Goal: Task Accomplishment & Management: Complete application form

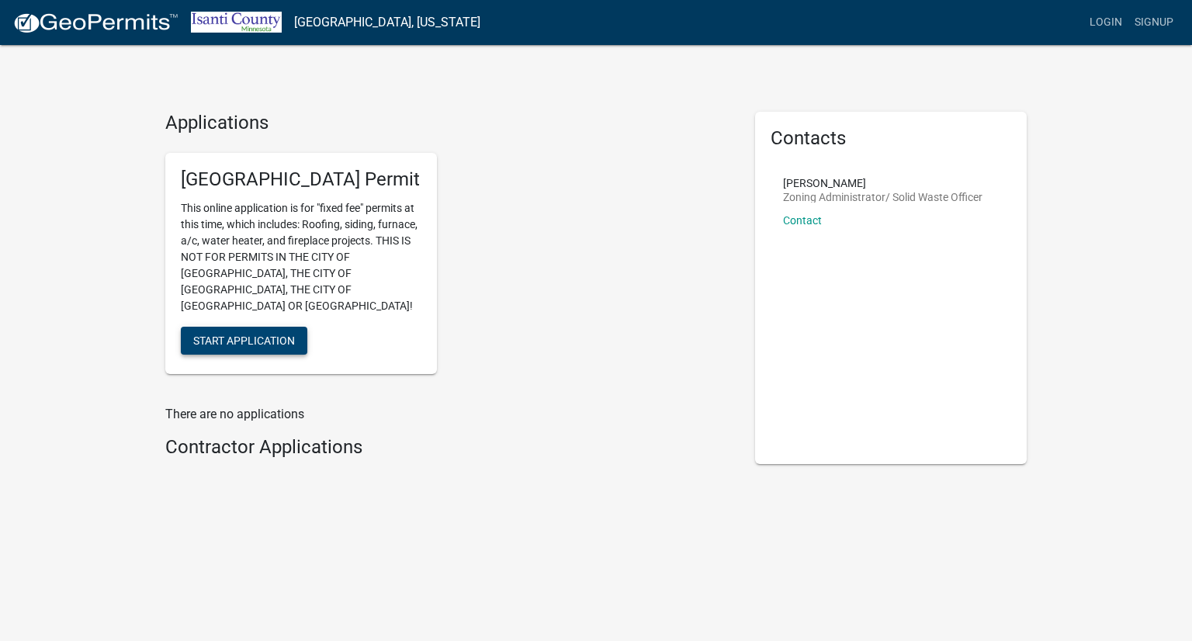
click at [261, 334] on span "Start Application" at bounding box center [244, 340] width 102 height 12
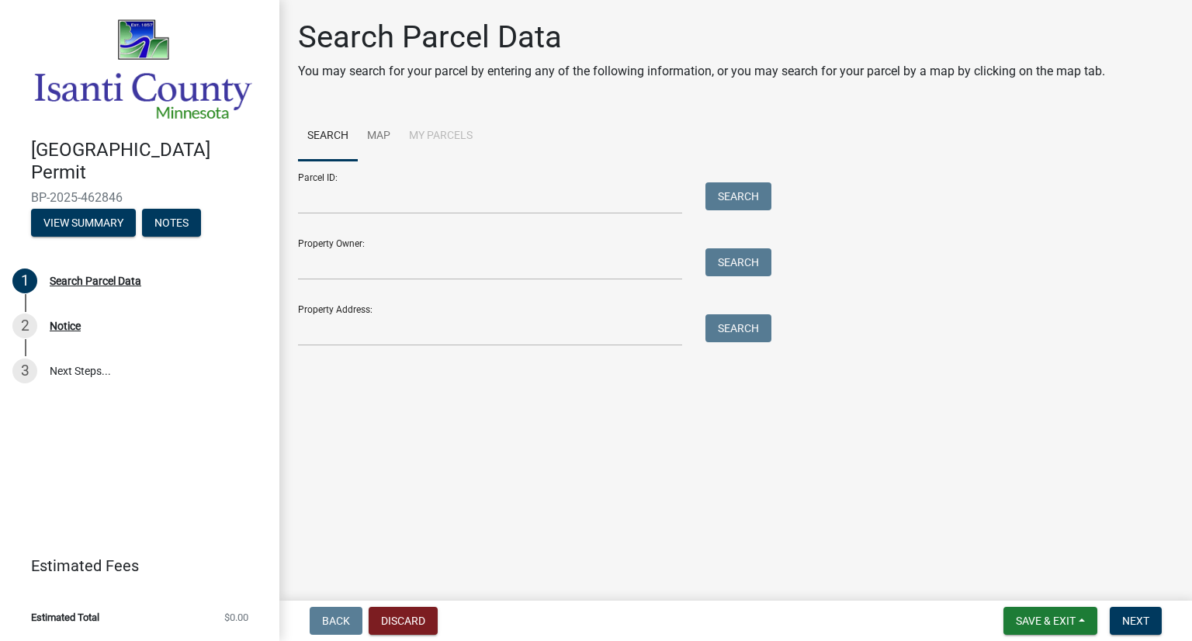
click at [505, 361] on main "Search Parcel Data You may search for your parcel by entering any of the follow…" at bounding box center [735, 297] width 913 height 595
click at [494, 335] on input "Property Address:" at bounding box center [490, 330] width 384 height 32
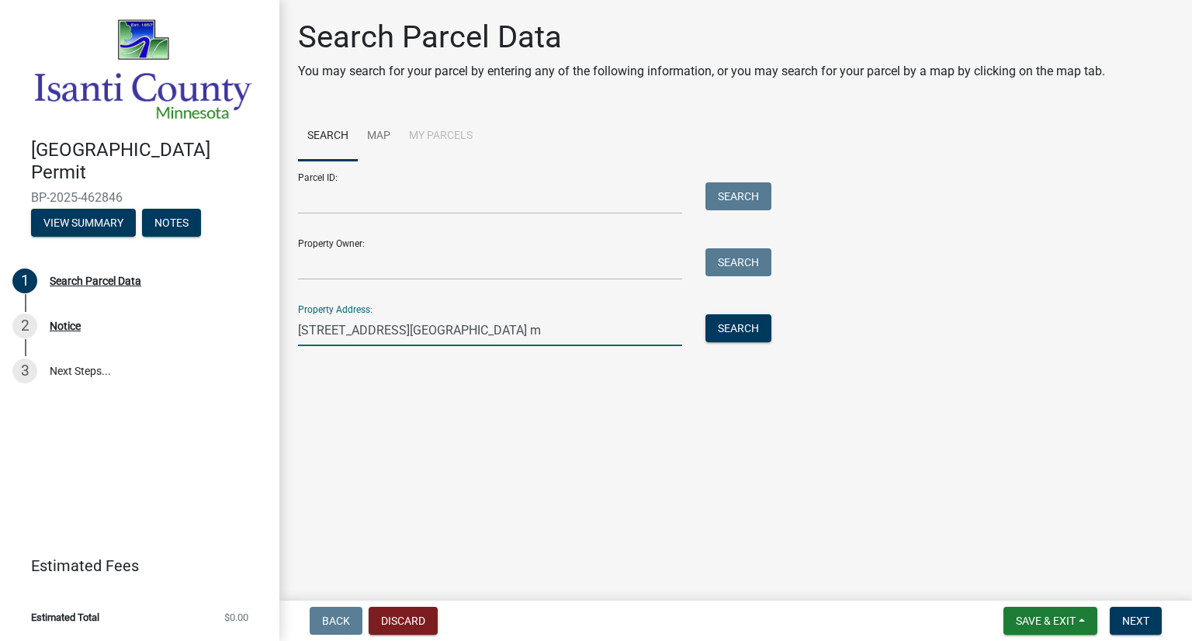
type input "[STREET_ADDRESS]"
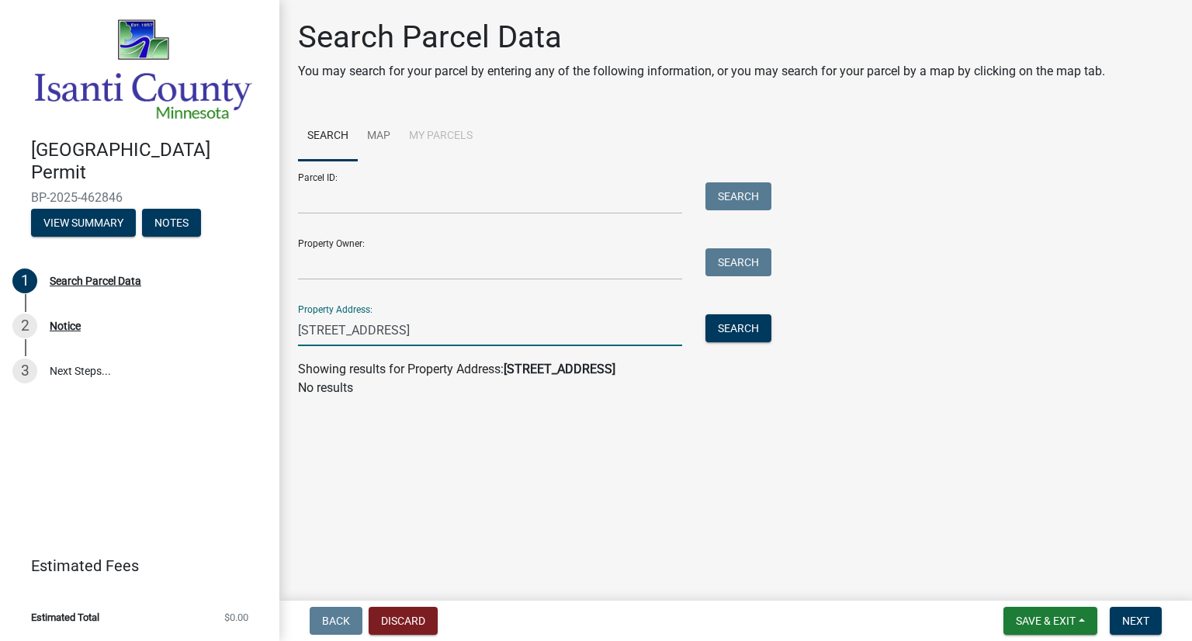
click at [578, 331] on input "[STREET_ADDRESS]" at bounding box center [490, 330] width 384 height 32
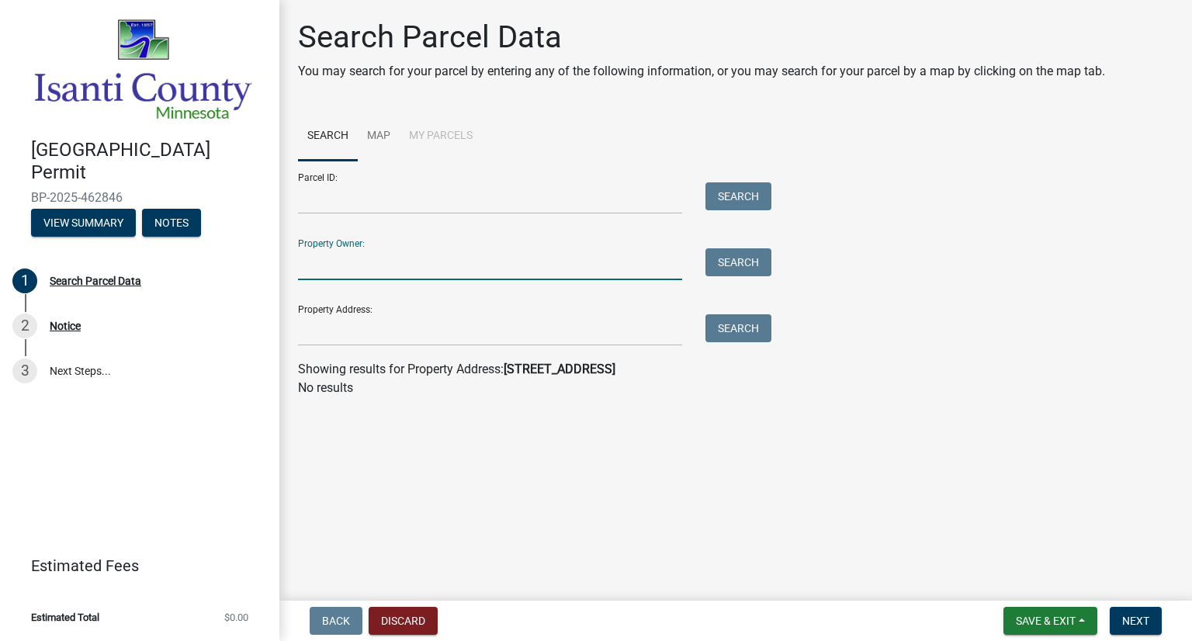
click at [508, 271] on input "Property Owner:" at bounding box center [490, 264] width 384 height 32
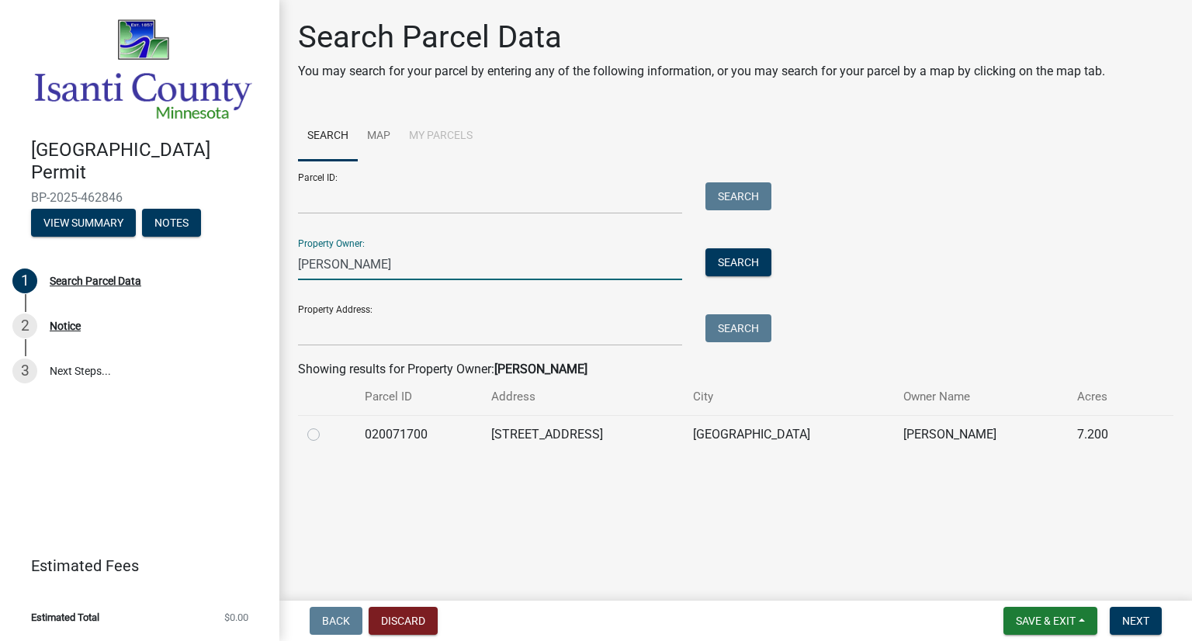
type input "[PERSON_NAME]"
click at [326, 425] on label at bounding box center [326, 425] width 0 height 0
click at [326, 435] on input "radio" at bounding box center [331, 430] width 10 height 10
radio input "true"
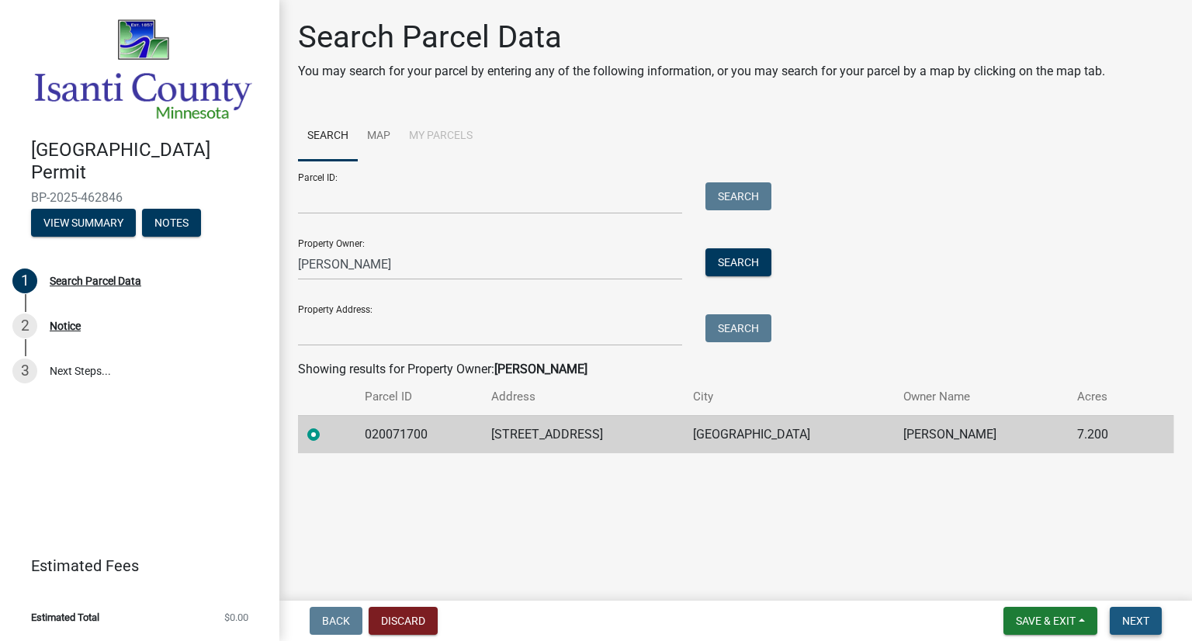
click at [1153, 616] on button "Next" at bounding box center [1136, 621] width 52 height 28
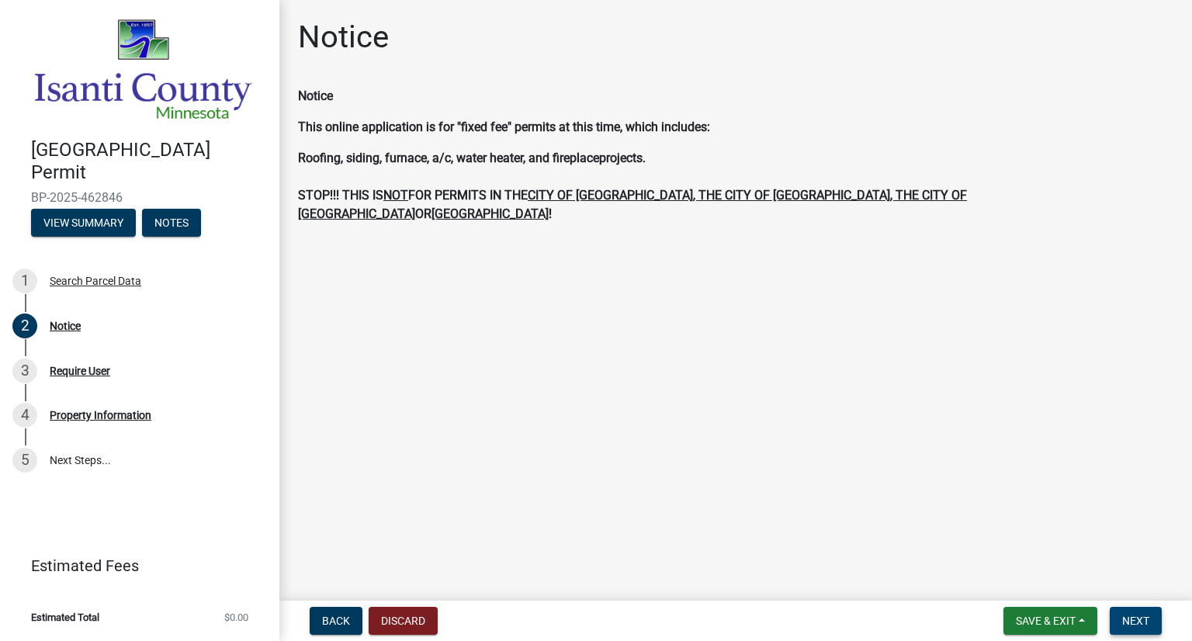
click at [1140, 619] on span "Next" at bounding box center [1135, 621] width 27 height 12
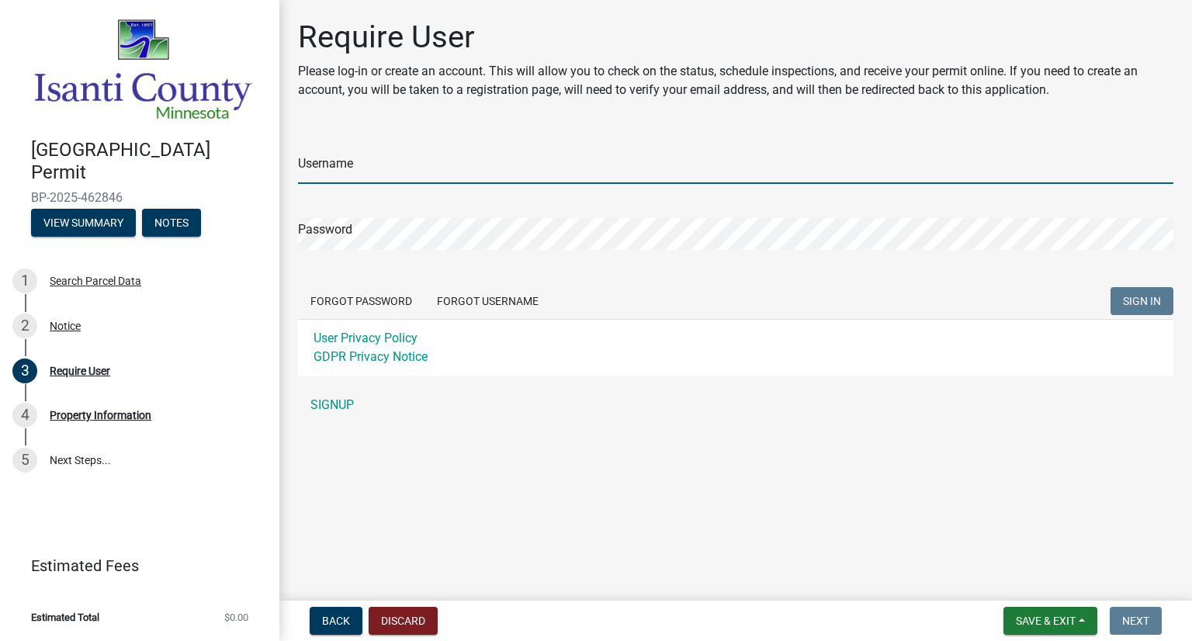
type input "JeriPasbrig"
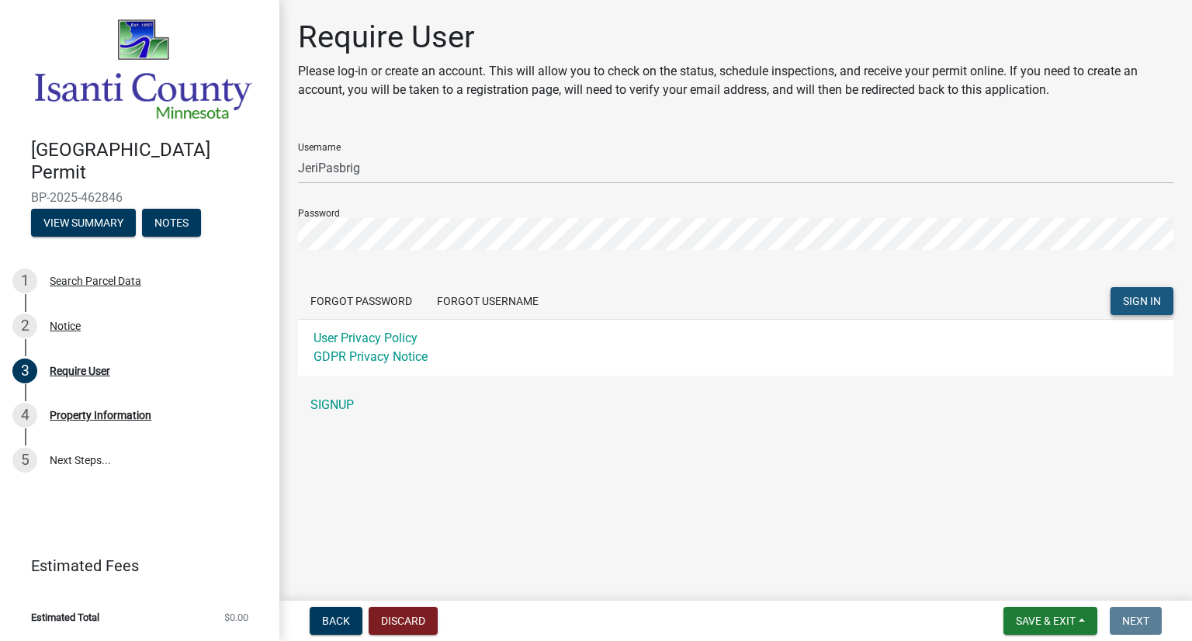
click at [1152, 291] on button "SIGN IN" at bounding box center [1142, 301] width 63 height 28
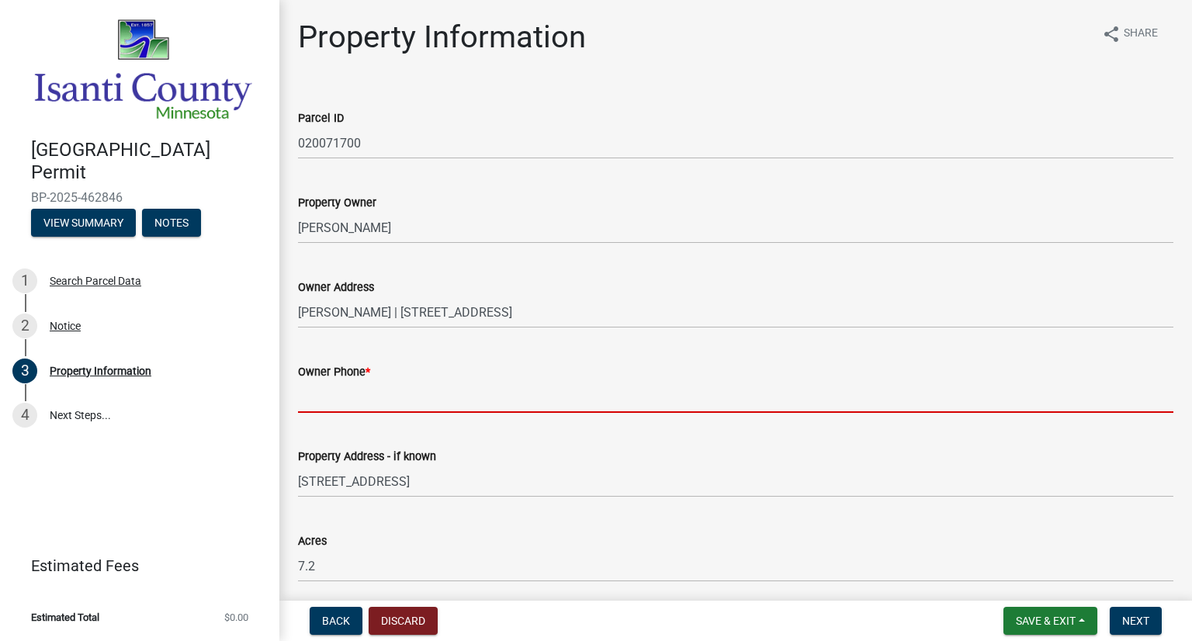
click at [637, 401] on input "Owner Phone *" at bounding box center [736, 397] width 876 height 32
paste input "[PHONE_NUMBER]"
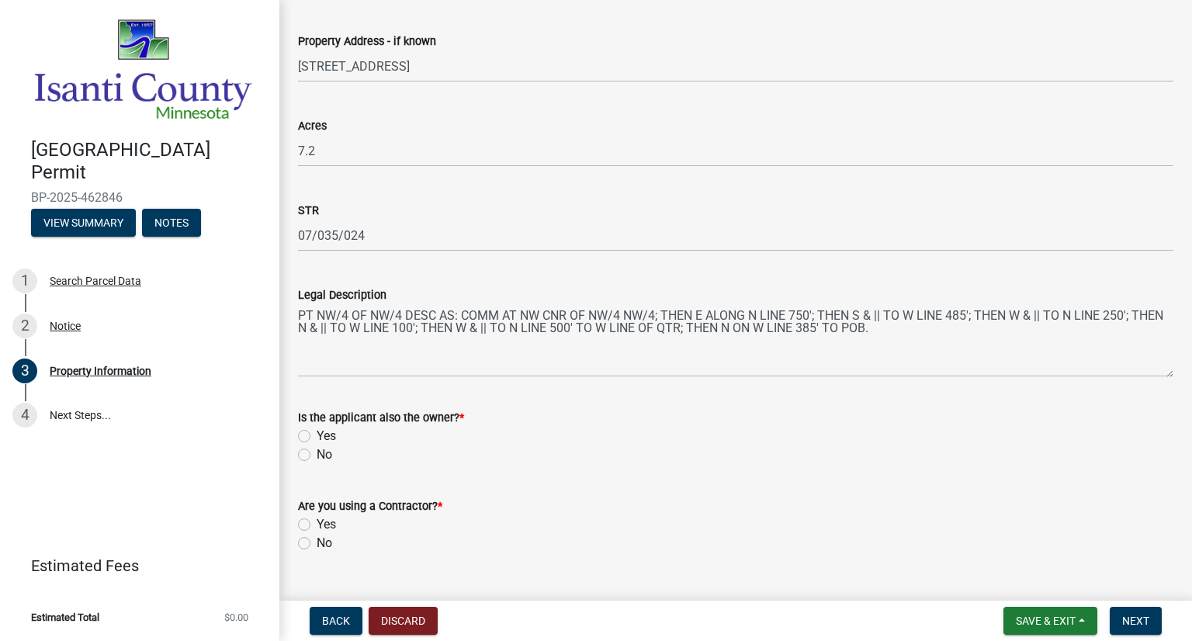
scroll to position [467, 0]
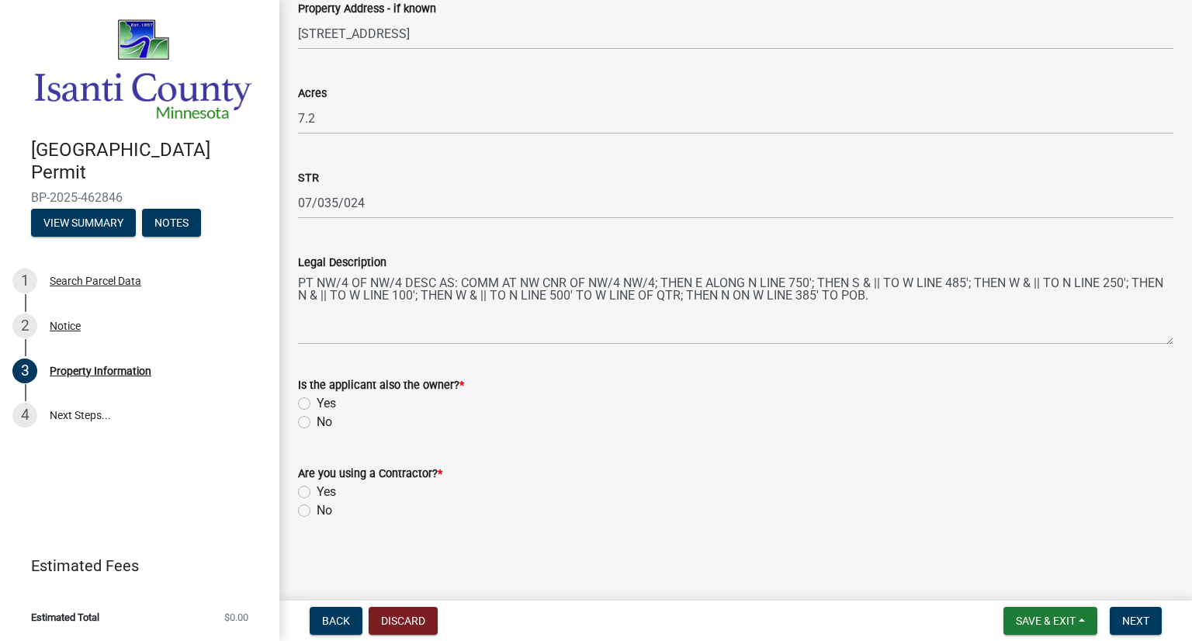
type input "[PHONE_NUMBER]"
click at [317, 423] on label "No" at bounding box center [325, 422] width 16 height 19
click at [317, 423] on input "No" at bounding box center [322, 418] width 10 height 10
radio input "true"
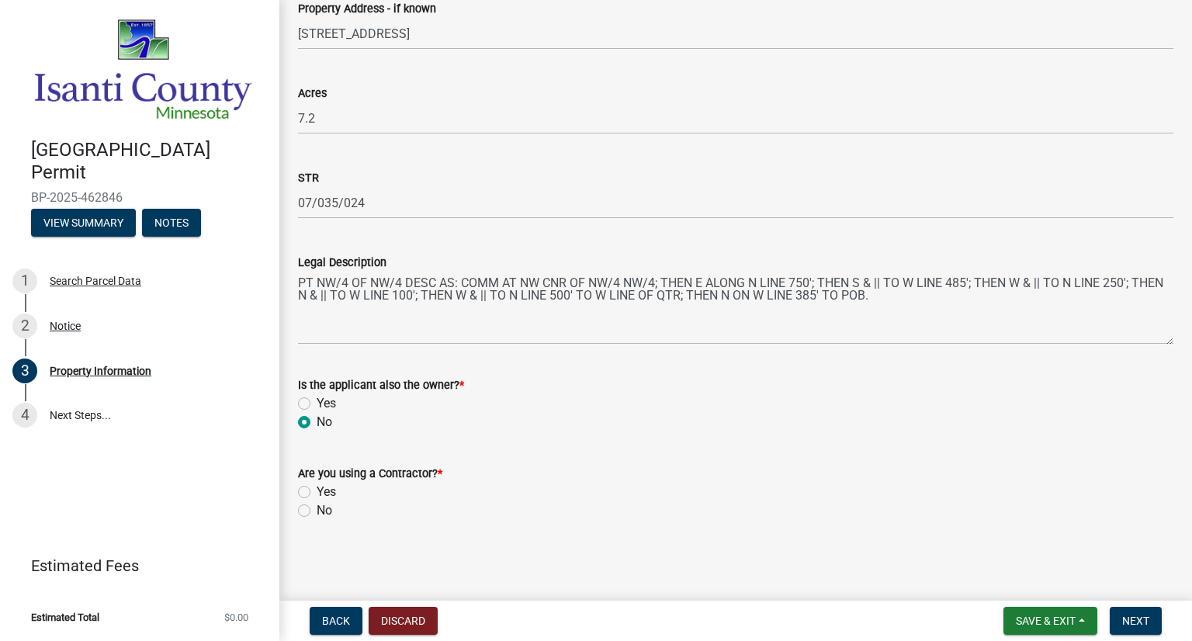
click at [317, 488] on label "Yes" at bounding box center [326, 492] width 19 height 19
click at [317, 488] on input "Yes" at bounding box center [322, 488] width 10 height 10
radio input "true"
click at [1146, 623] on span "Next" at bounding box center [1135, 621] width 27 height 12
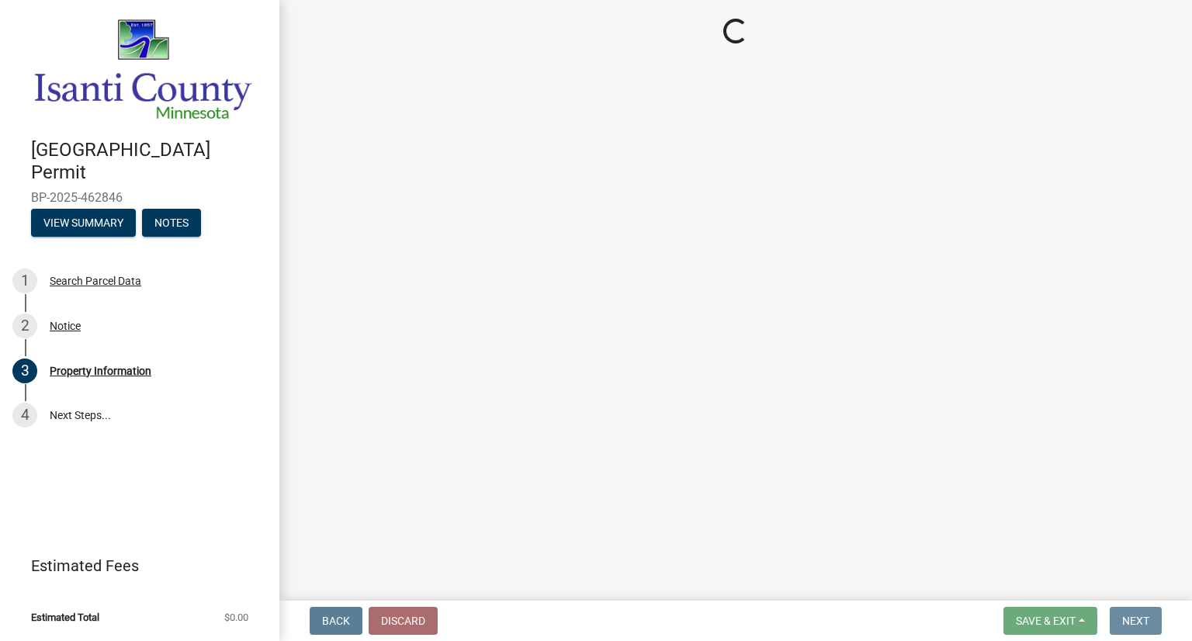
scroll to position [0, 0]
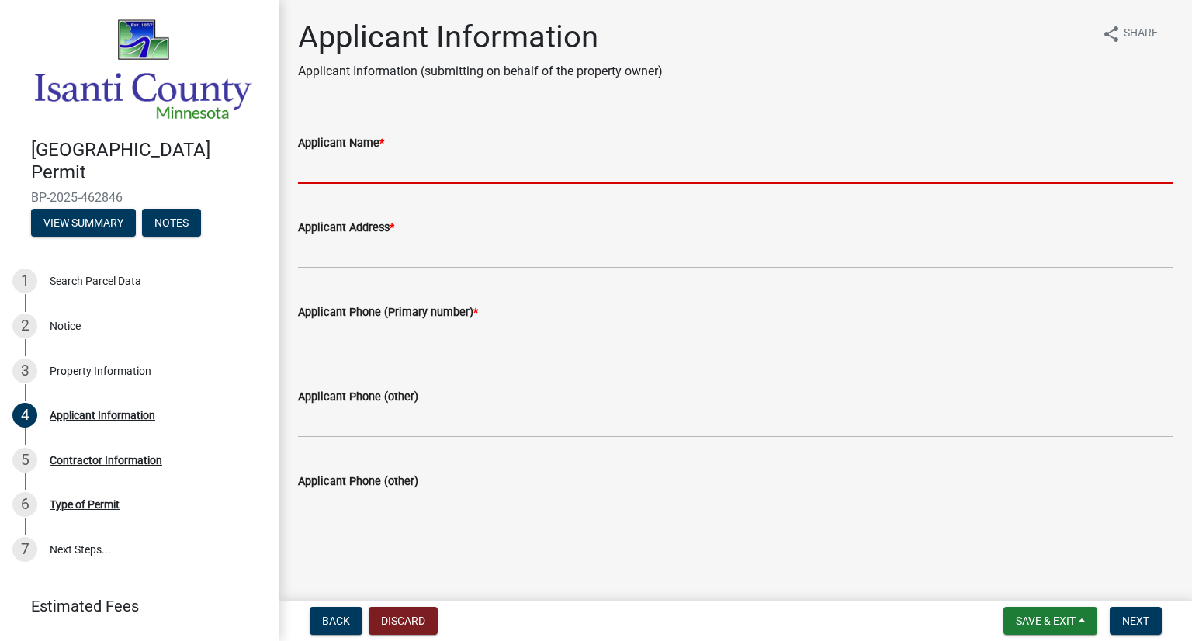
click at [535, 169] on input "Applicant Name *" at bounding box center [736, 168] width 876 height 32
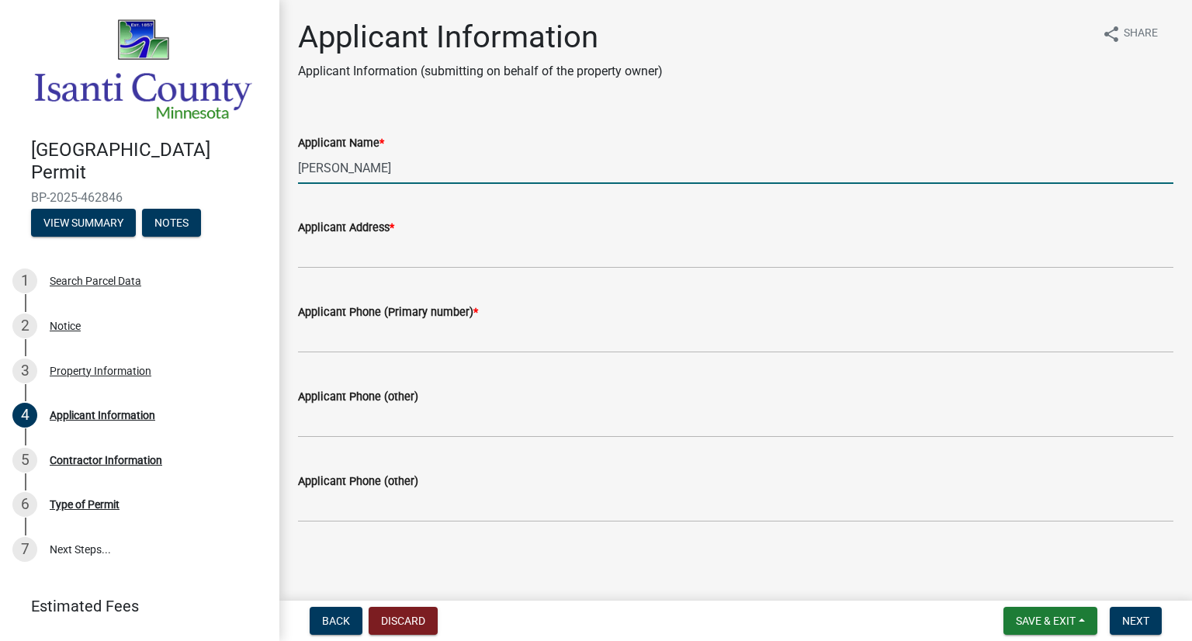
type input "[PERSON_NAME]"
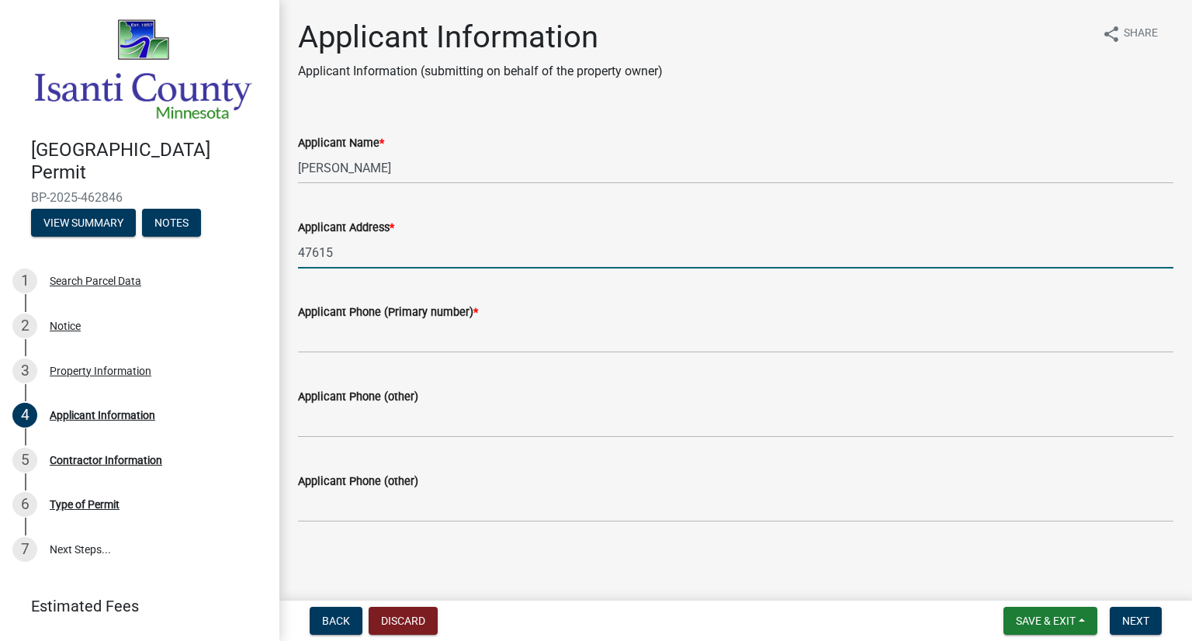
type input "[STREET_ADDRESS]"
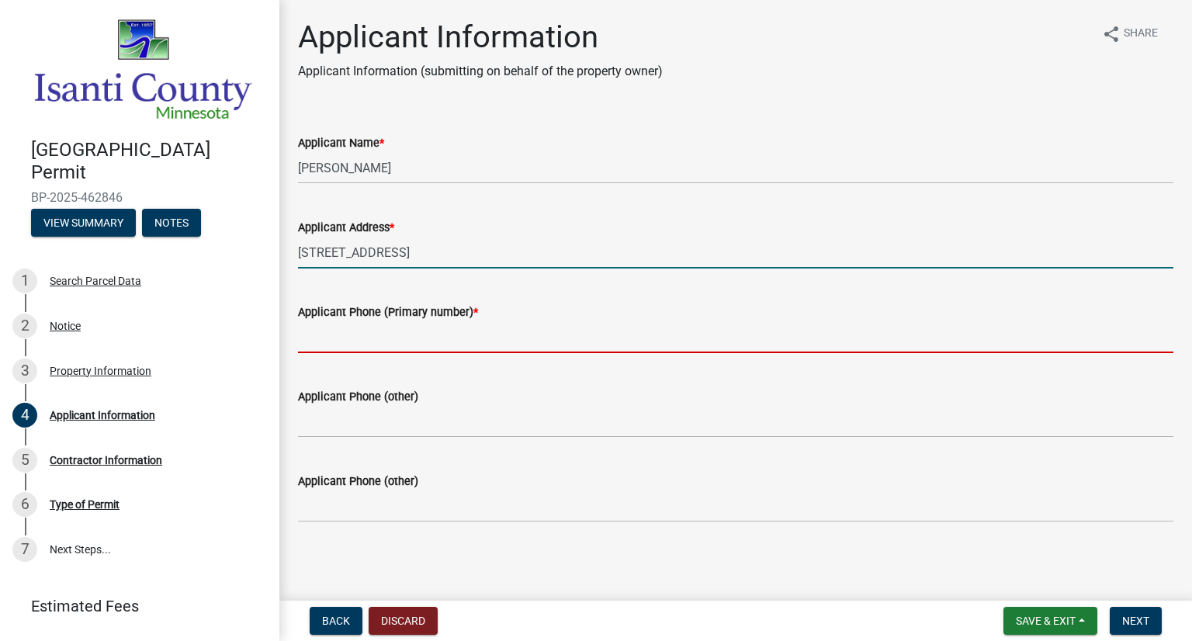
type input "6123106629"
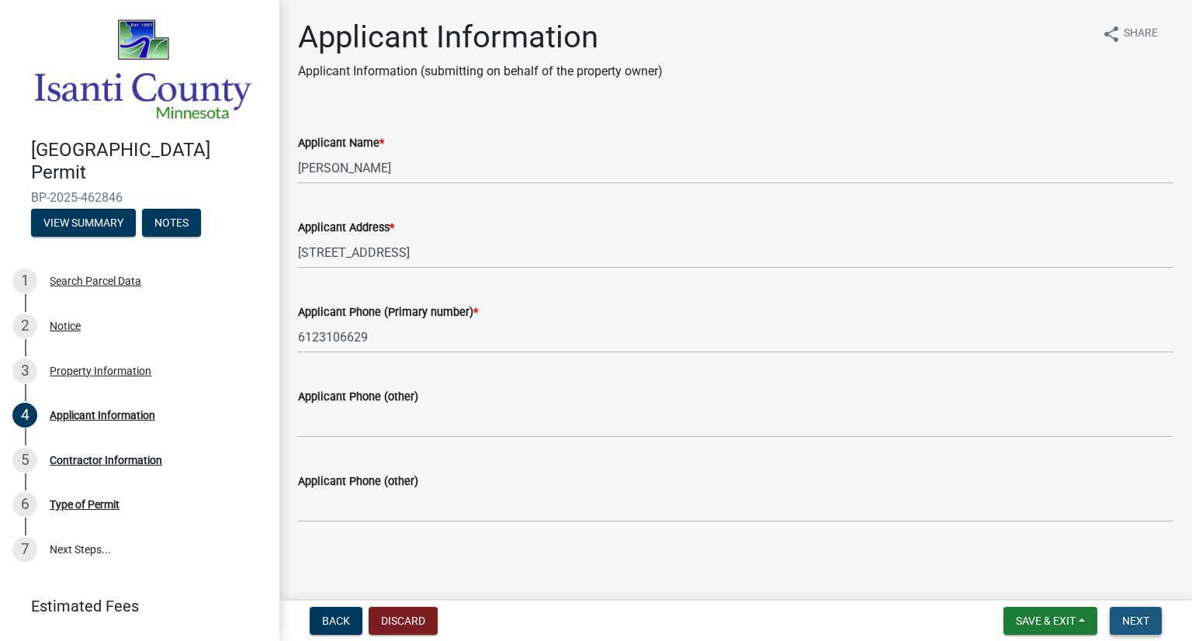
click at [1136, 619] on span "Next" at bounding box center [1135, 621] width 27 height 12
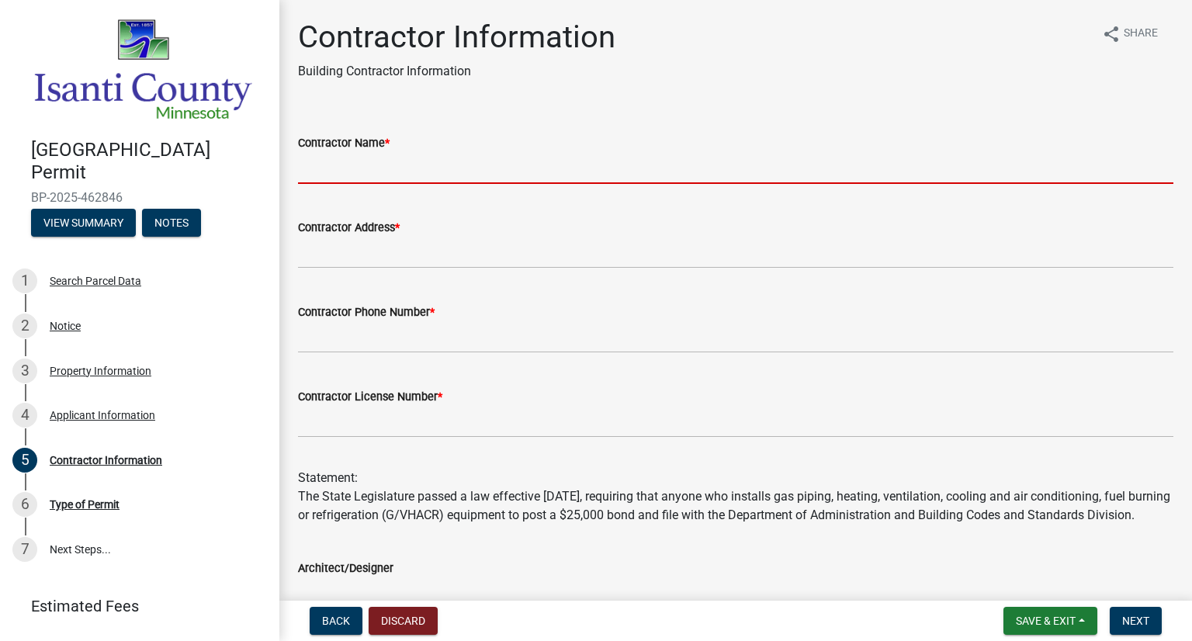
click at [520, 164] on input "Contractor Name *" at bounding box center [736, 168] width 876 height 32
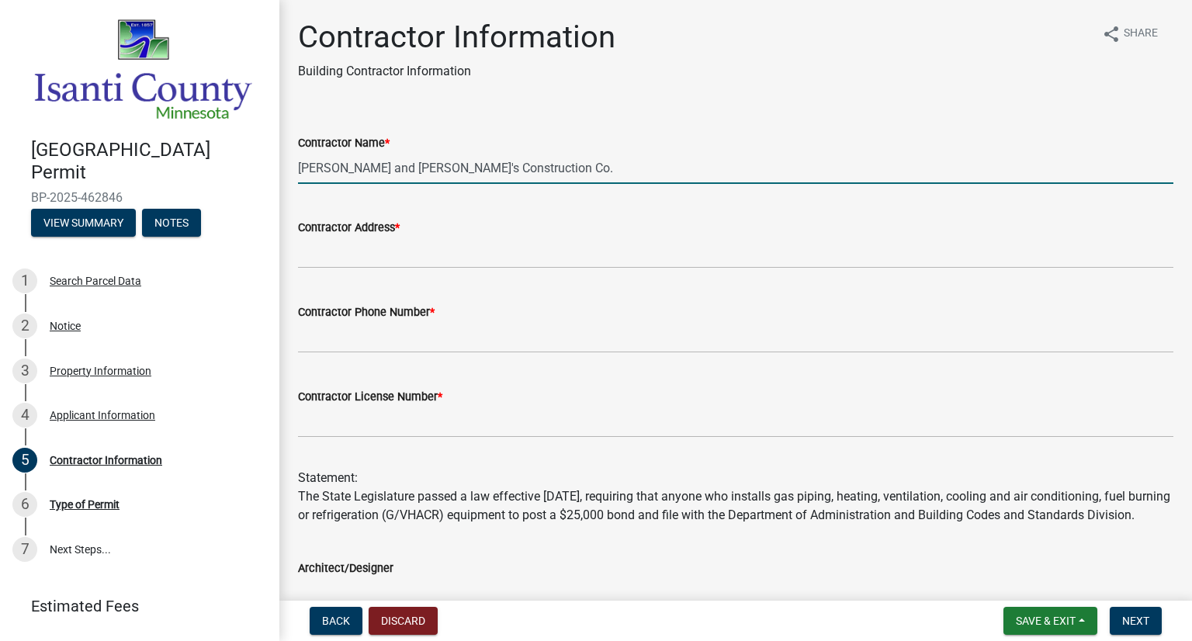
type input "[PERSON_NAME] and [PERSON_NAME]'s Construction Co."
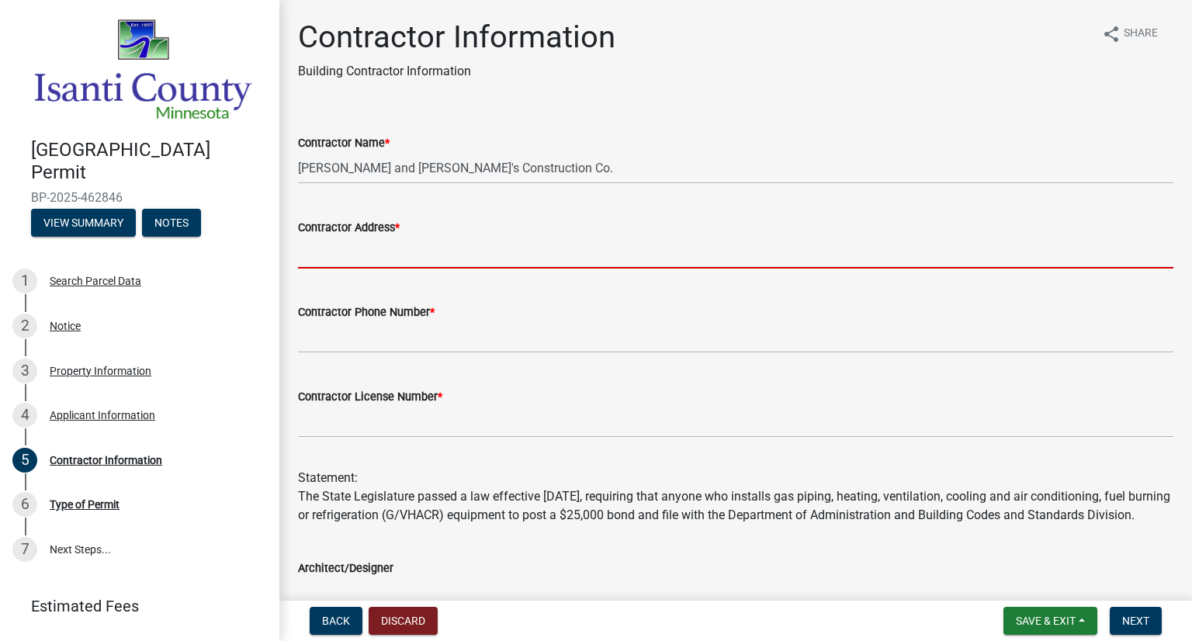
click at [443, 255] on input "Contractor Address *" at bounding box center [736, 253] width 876 height 32
type input "47615 Blue Heron Trail"
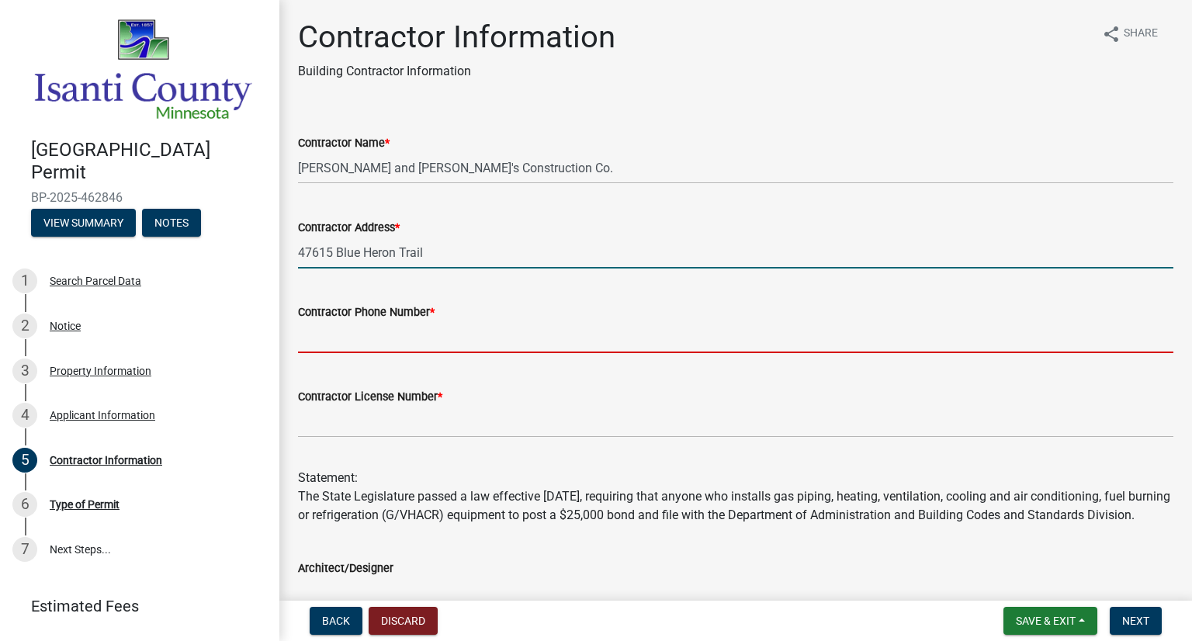
type input "6123106629"
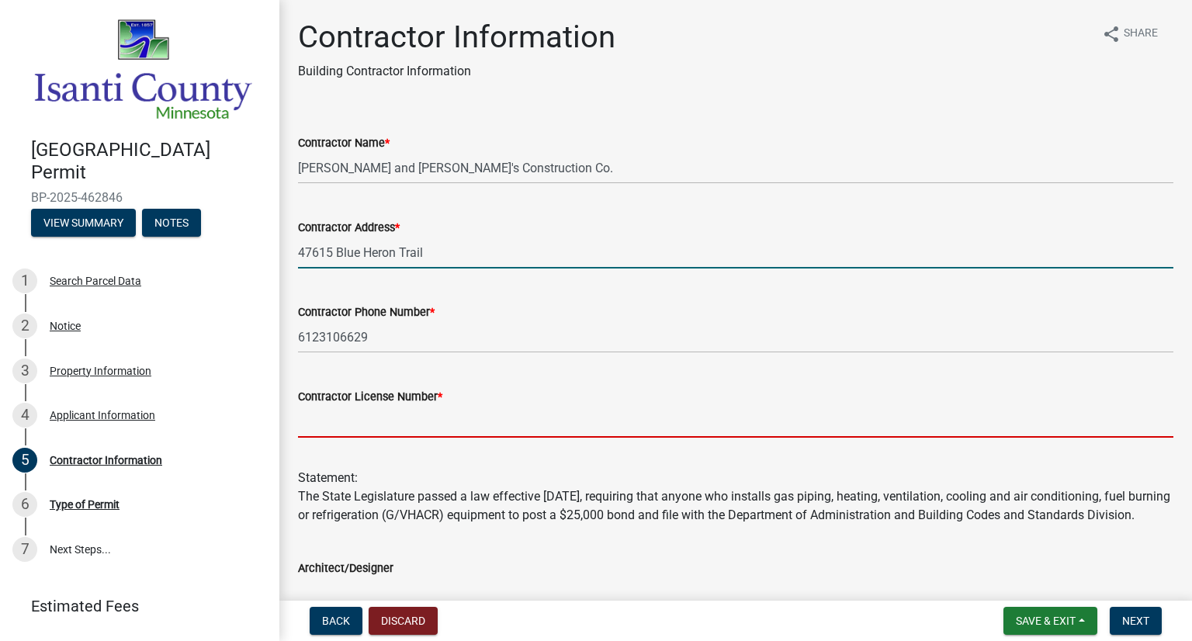
click at [432, 423] on input "Contractor License Number *" at bounding box center [736, 422] width 876 height 32
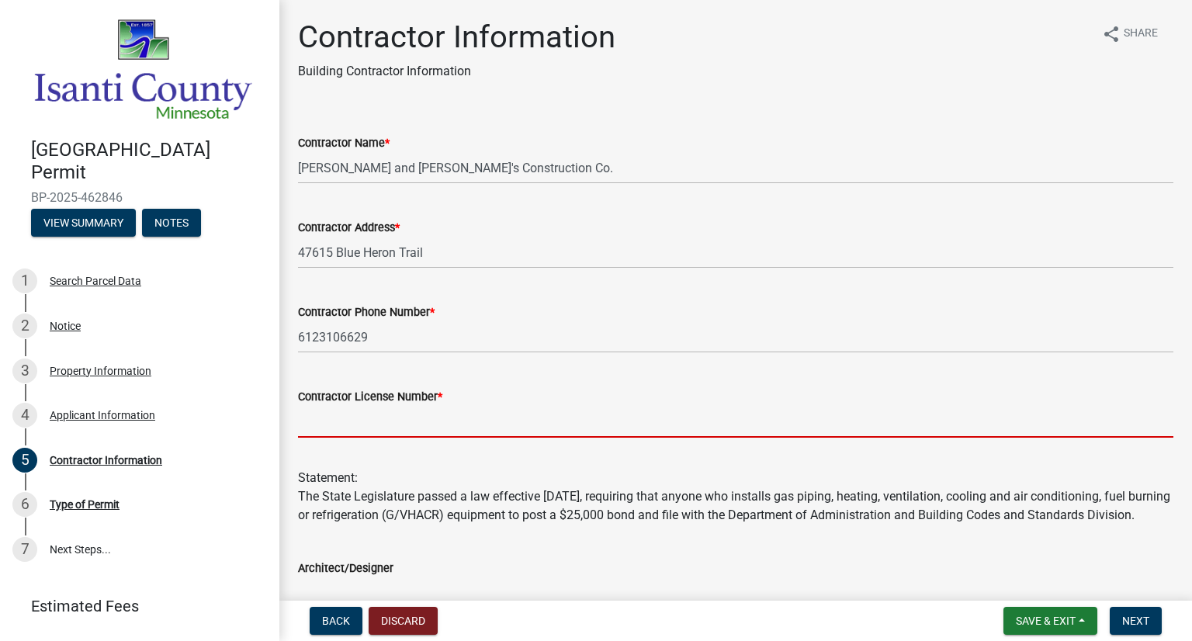
type input "bc335739"
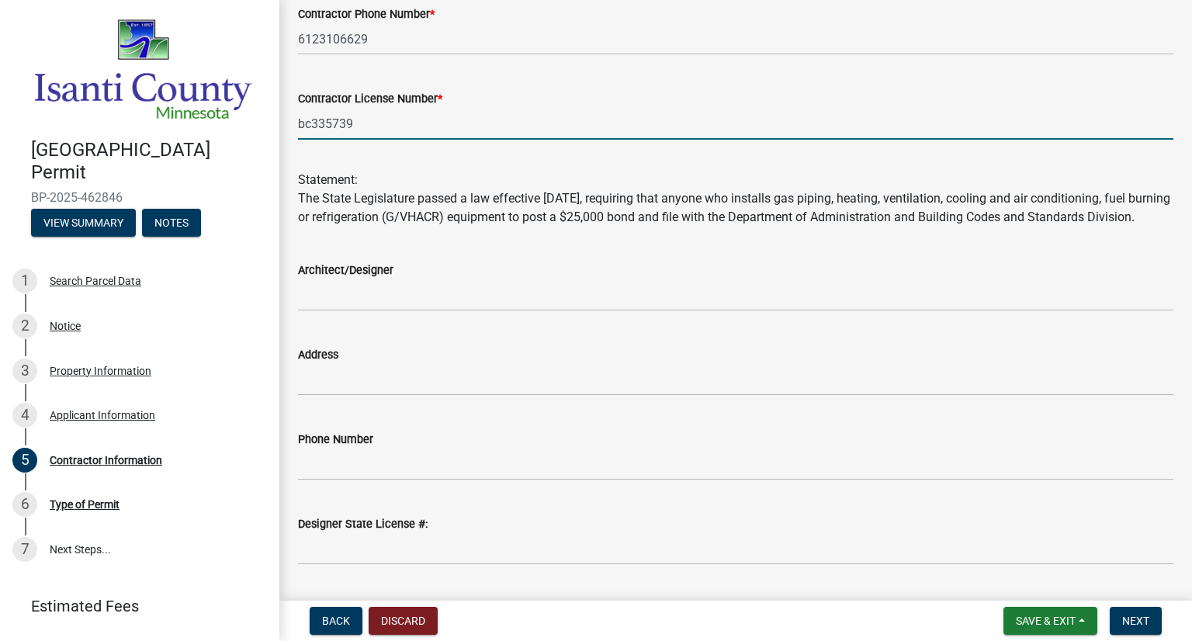
scroll to position [360, 0]
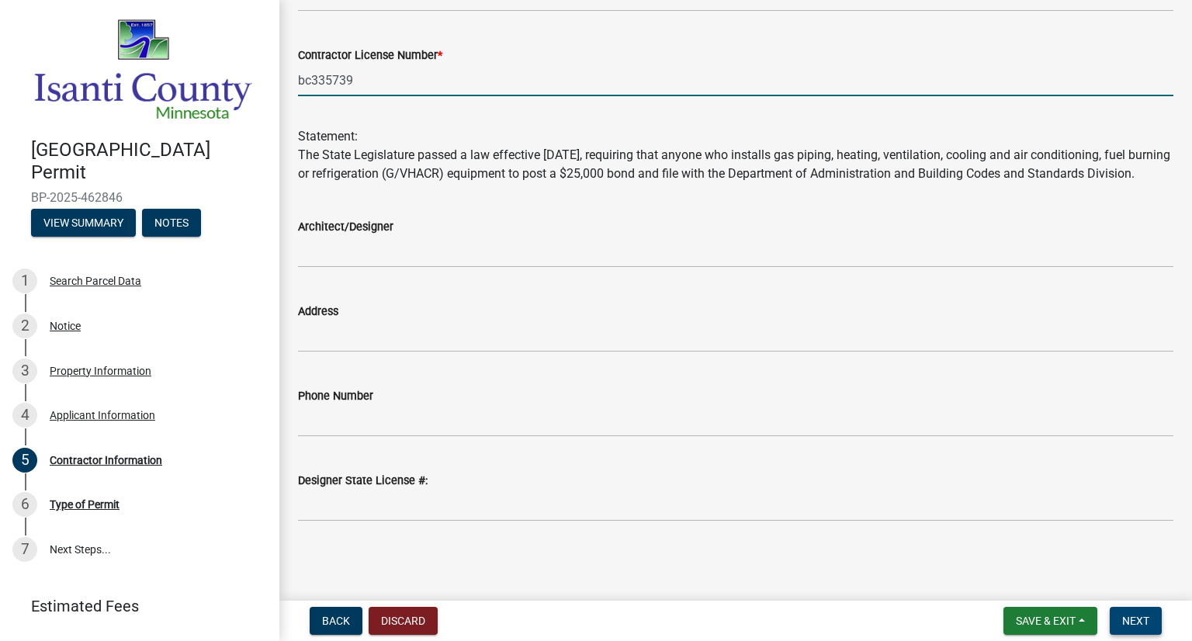
click at [1150, 625] on button "Next" at bounding box center [1136, 621] width 52 height 28
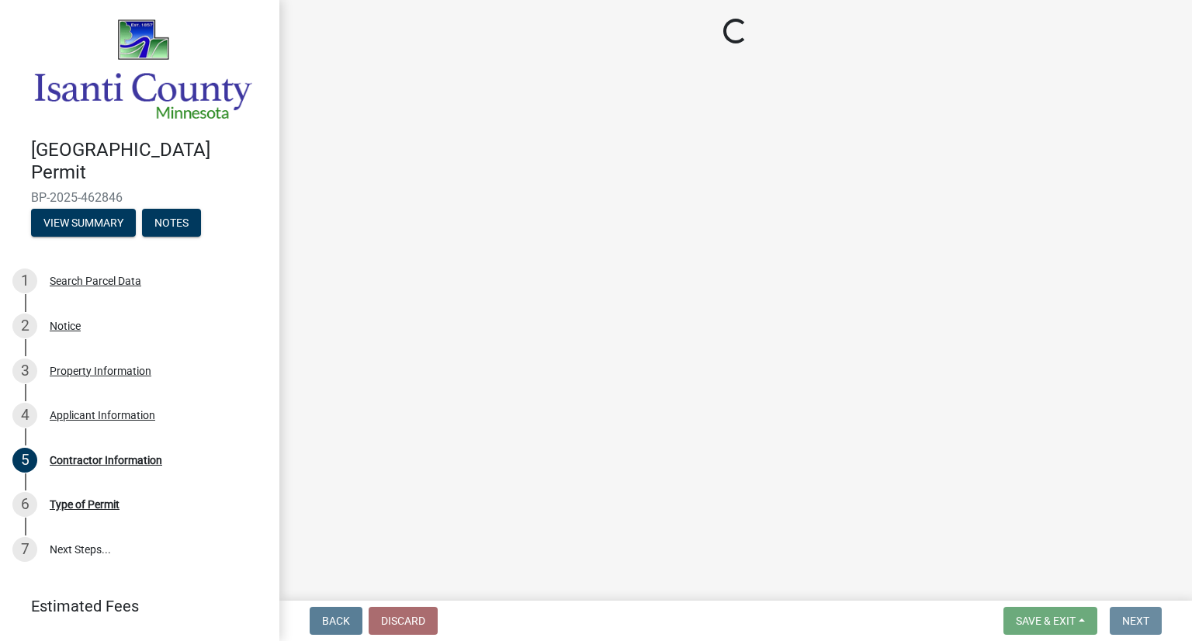
scroll to position [0, 0]
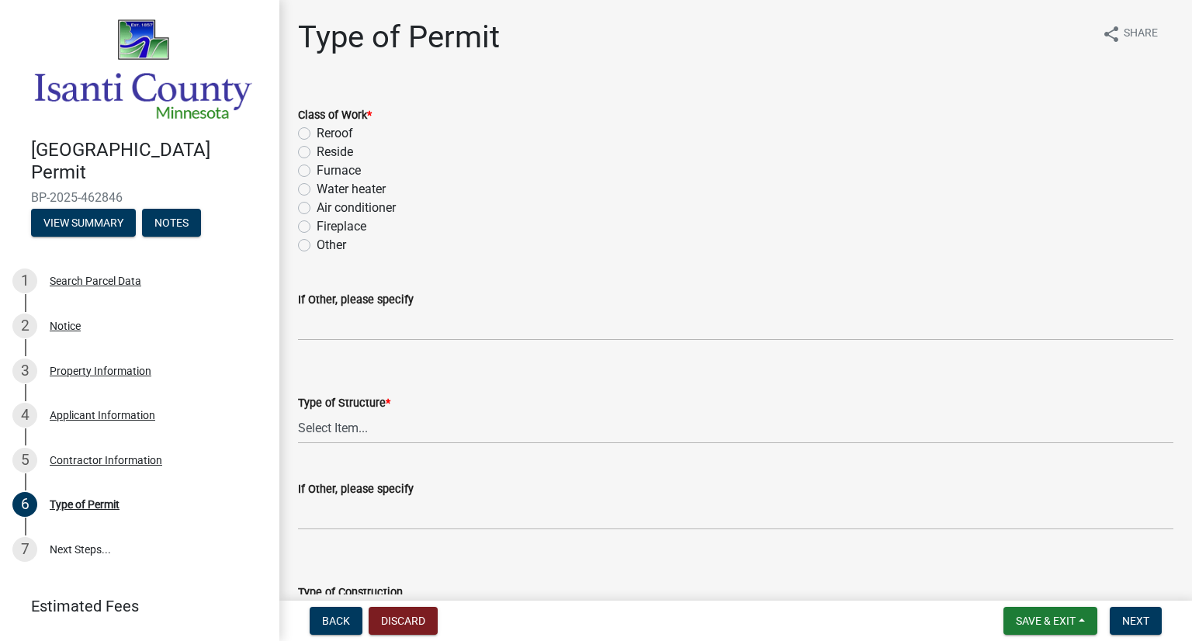
click at [317, 149] on label "Reside" at bounding box center [335, 152] width 36 height 19
click at [317, 149] on input "Reside" at bounding box center [322, 148] width 10 height 10
radio input "true"
click at [372, 429] on select "Select Item... Accessory Commercial Single Family Agricultural Other N/A" at bounding box center [736, 428] width 876 height 32
click at [298, 412] on select "Select Item... Accessory Commercial Single Family Agricultural Other N/A" at bounding box center [736, 428] width 876 height 32
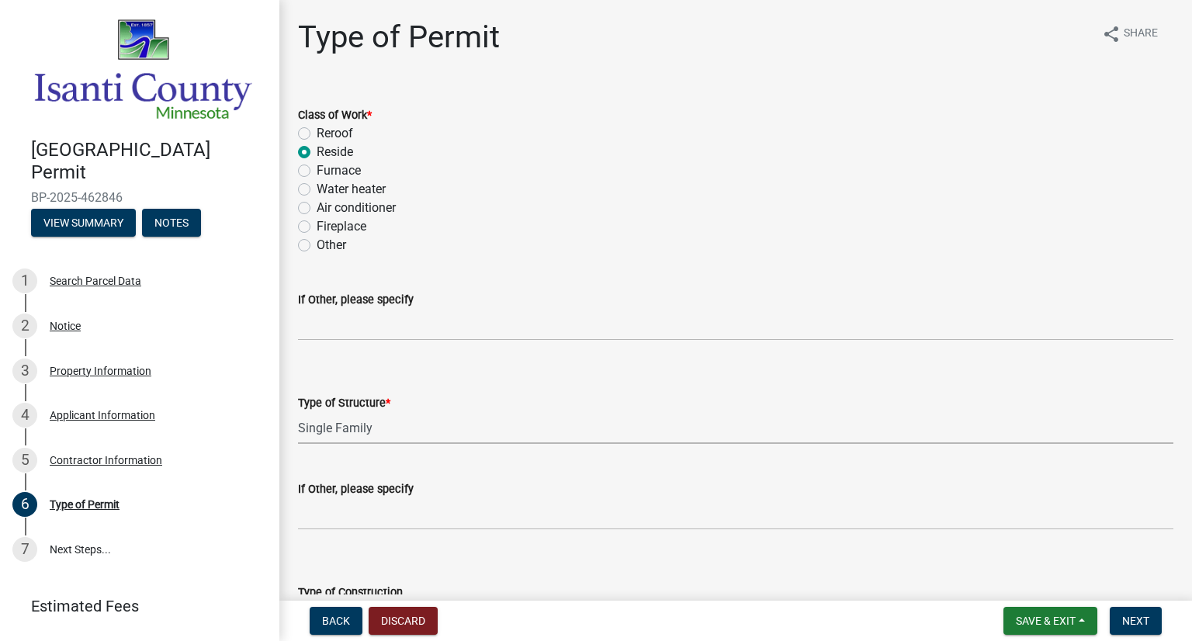
select select "eb4da8a3-282e-4d3e-a231-485219132635"
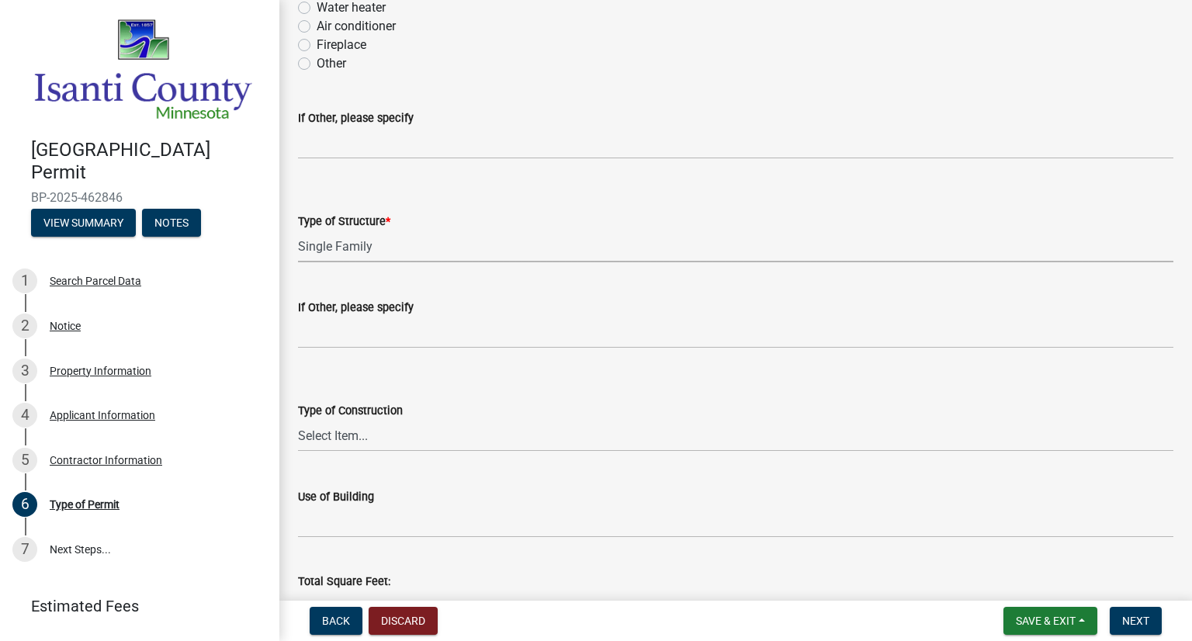
scroll to position [196, 0]
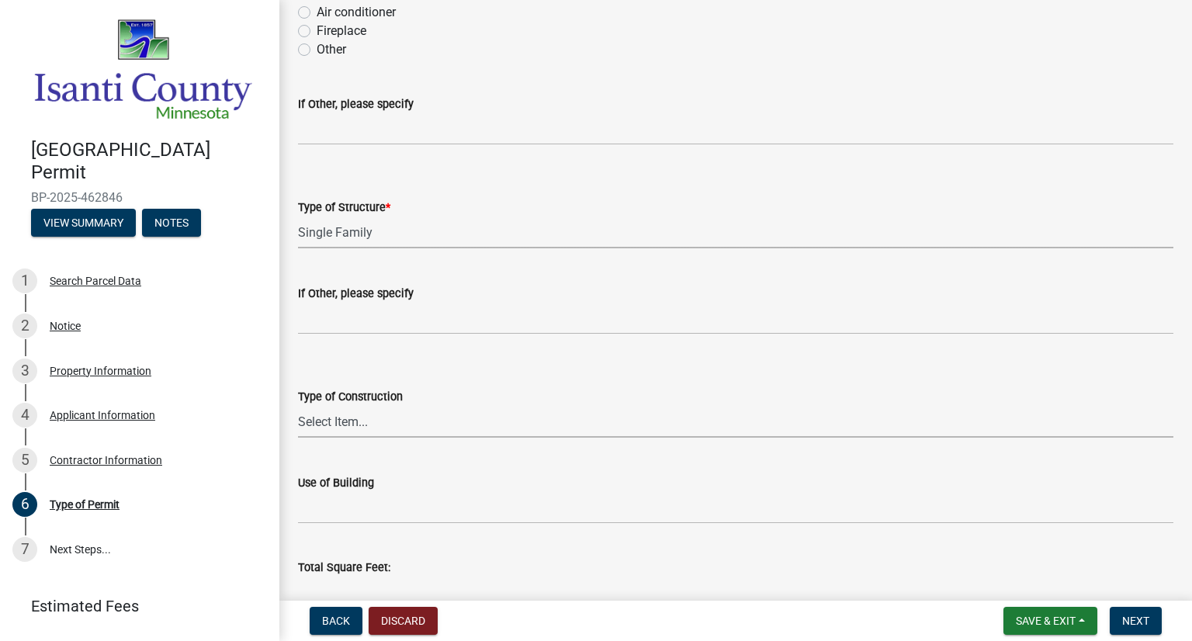
click at [359, 415] on select "Select Item... Wood Frame Masonry Metal Manufactured Modular Other" at bounding box center [736, 422] width 876 height 32
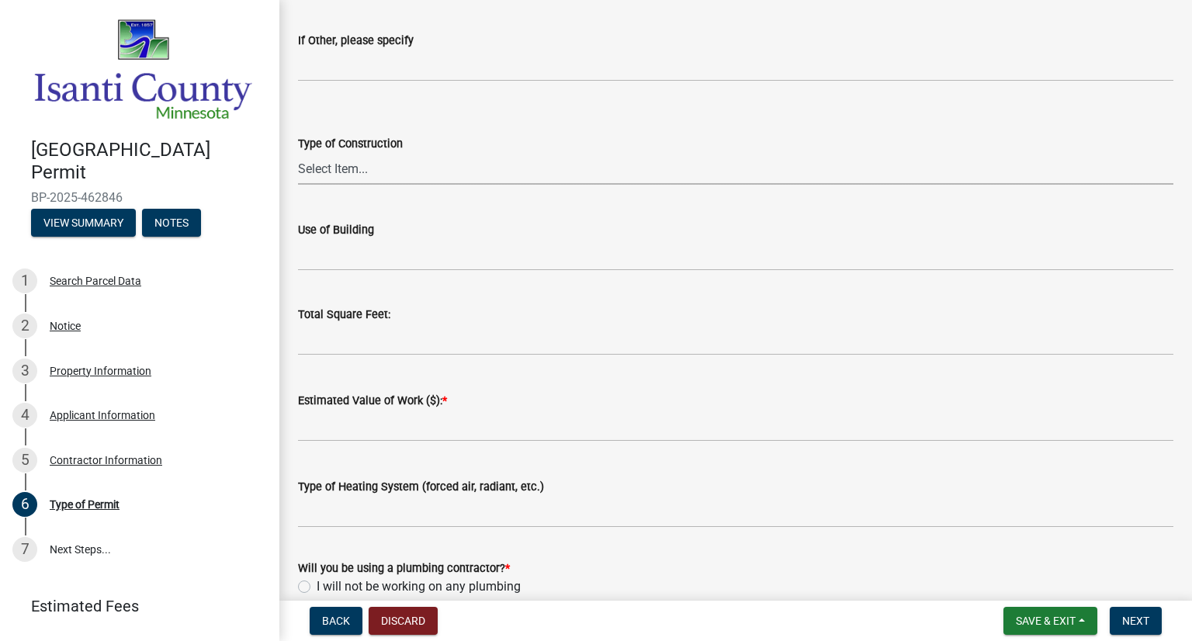
scroll to position [449, 0]
click at [444, 422] on input "text" at bounding box center [736, 425] width 876 height 32
type input "21000"
click at [460, 457] on div "Type of Heating System (forced air, radiant, etc.)" at bounding box center [736, 491] width 876 height 72
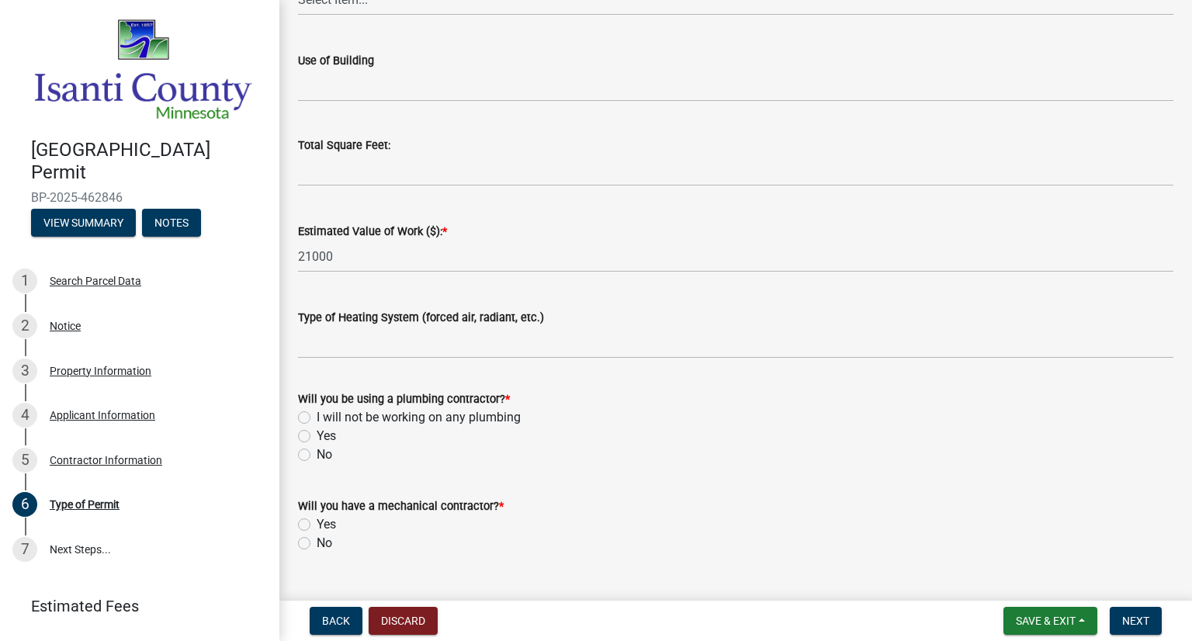
scroll to position [623, 0]
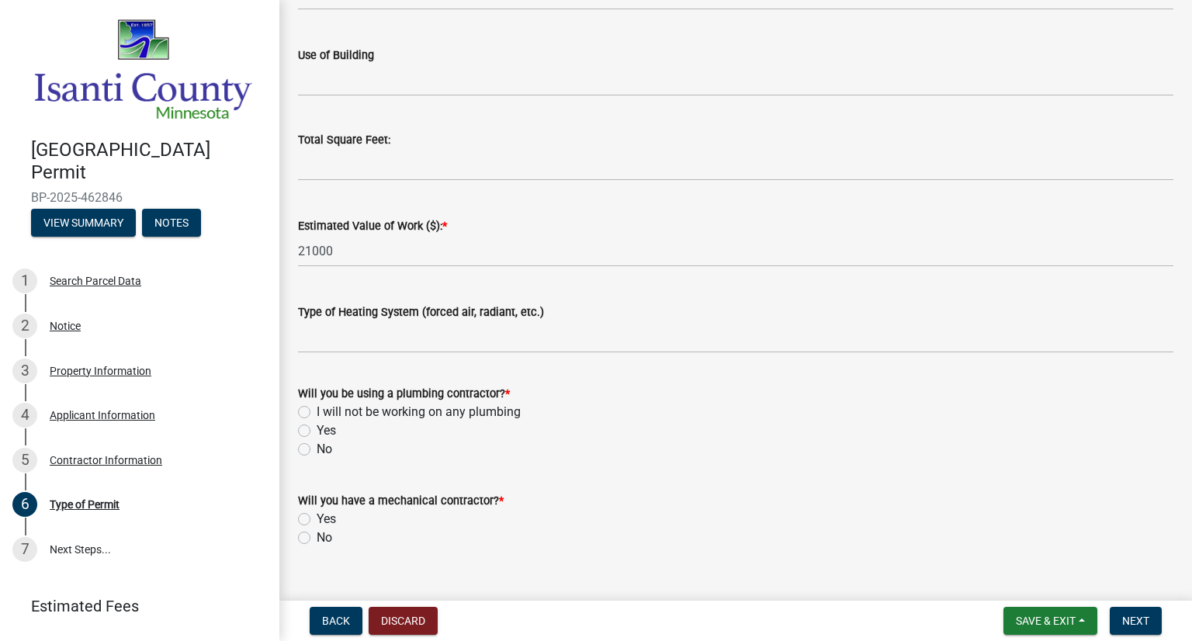
click at [317, 448] on label "No" at bounding box center [325, 449] width 16 height 19
click at [317, 448] on input "No" at bounding box center [322, 445] width 10 height 10
radio input "true"
click at [317, 410] on label "I will not be working on any plumbing" at bounding box center [419, 412] width 204 height 19
click at [317, 410] on input "I will not be working on any plumbing" at bounding box center [322, 408] width 10 height 10
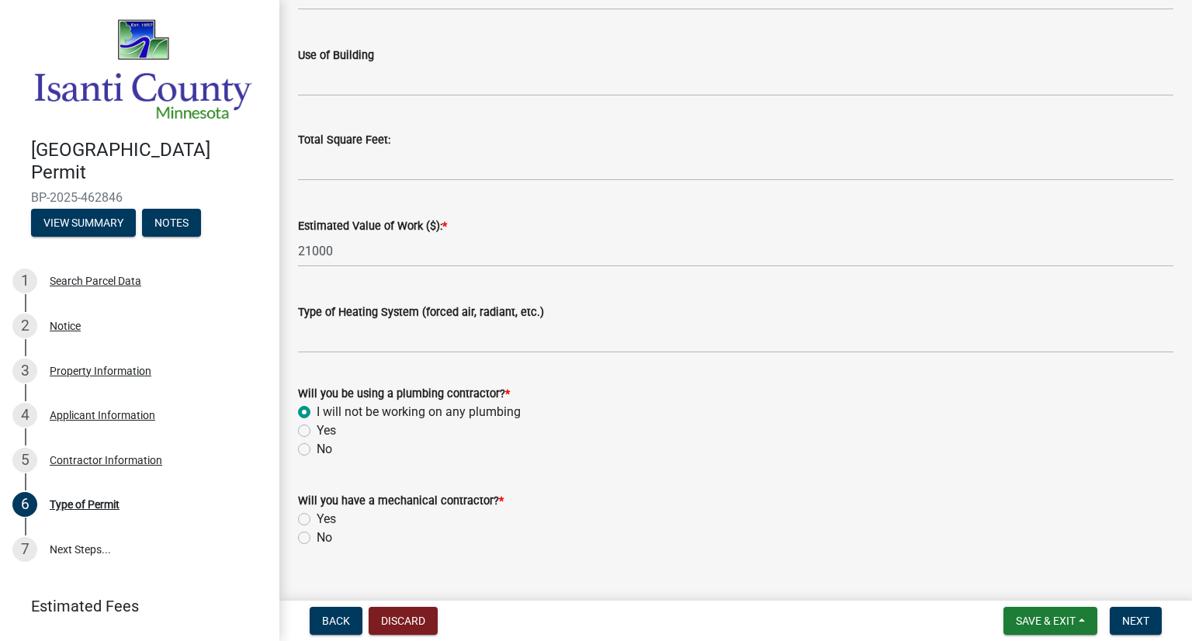
radio input "true"
click at [317, 533] on label "No" at bounding box center [325, 538] width 16 height 19
click at [317, 533] on input "No" at bounding box center [322, 534] width 10 height 10
radio input "true"
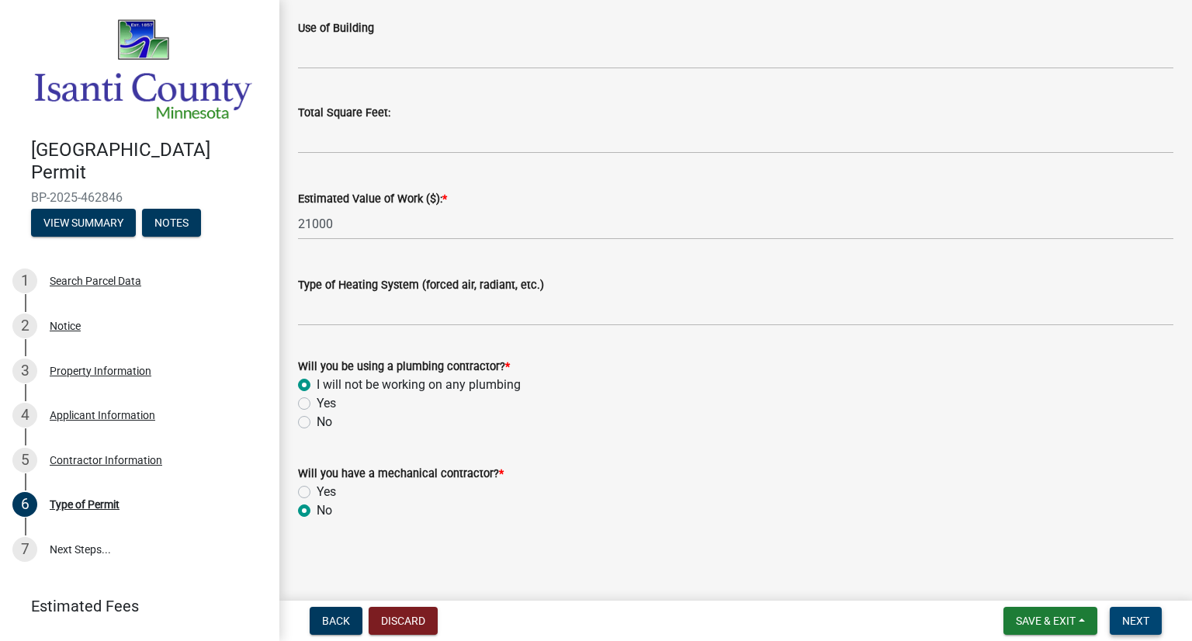
click at [1138, 622] on span "Next" at bounding box center [1135, 621] width 27 height 12
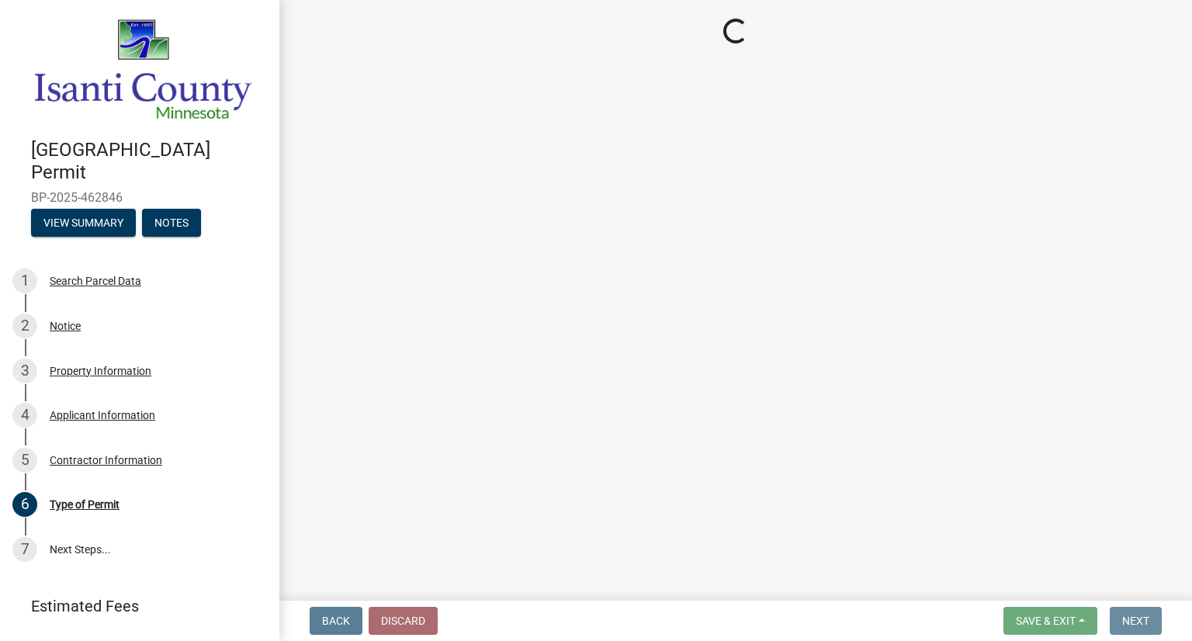
scroll to position [0, 0]
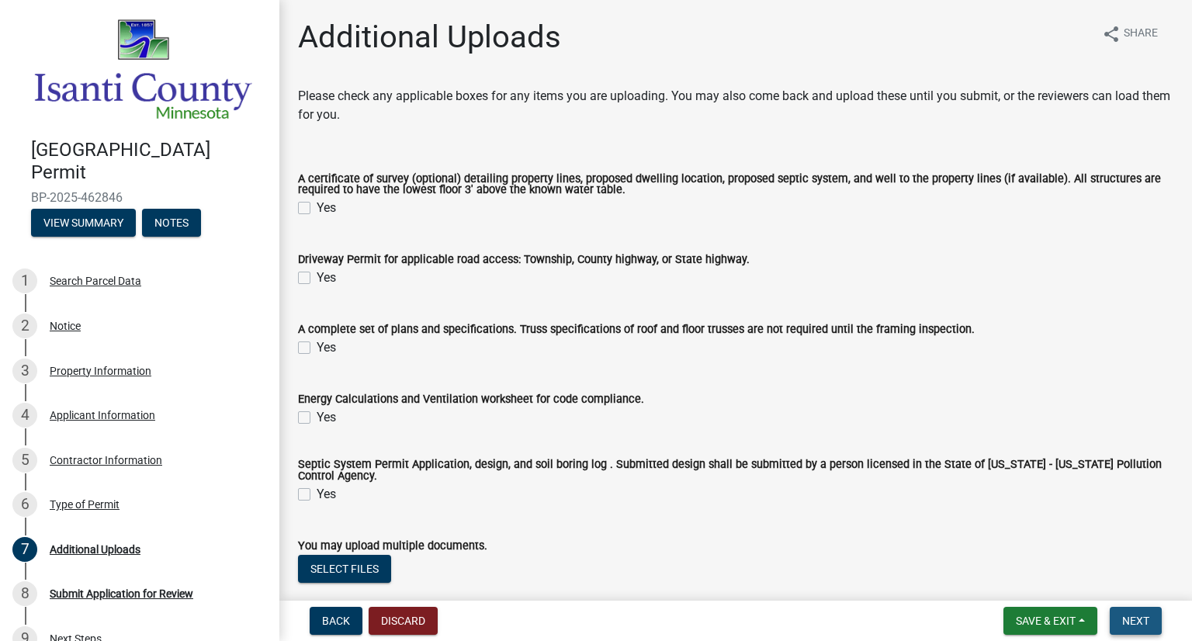
click at [1134, 618] on span "Next" at bounding box center [1135, 621] width 27 height 12
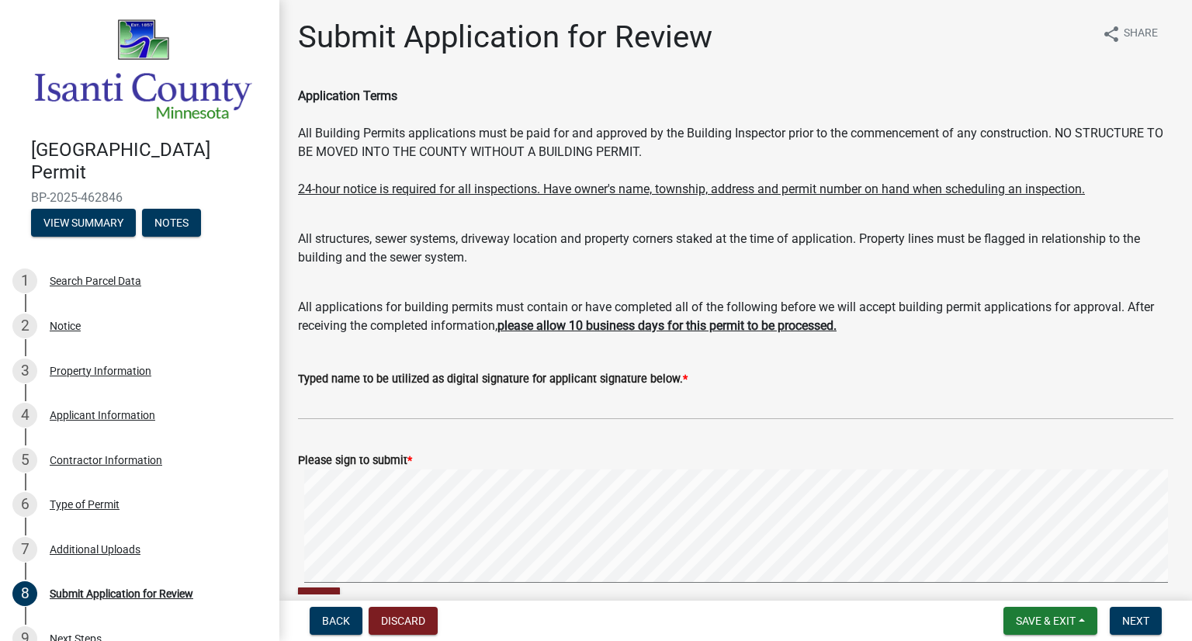
click at [429, 461] on div "Please sign to submit *" at bounding box center [736, 460] width 876 height 19
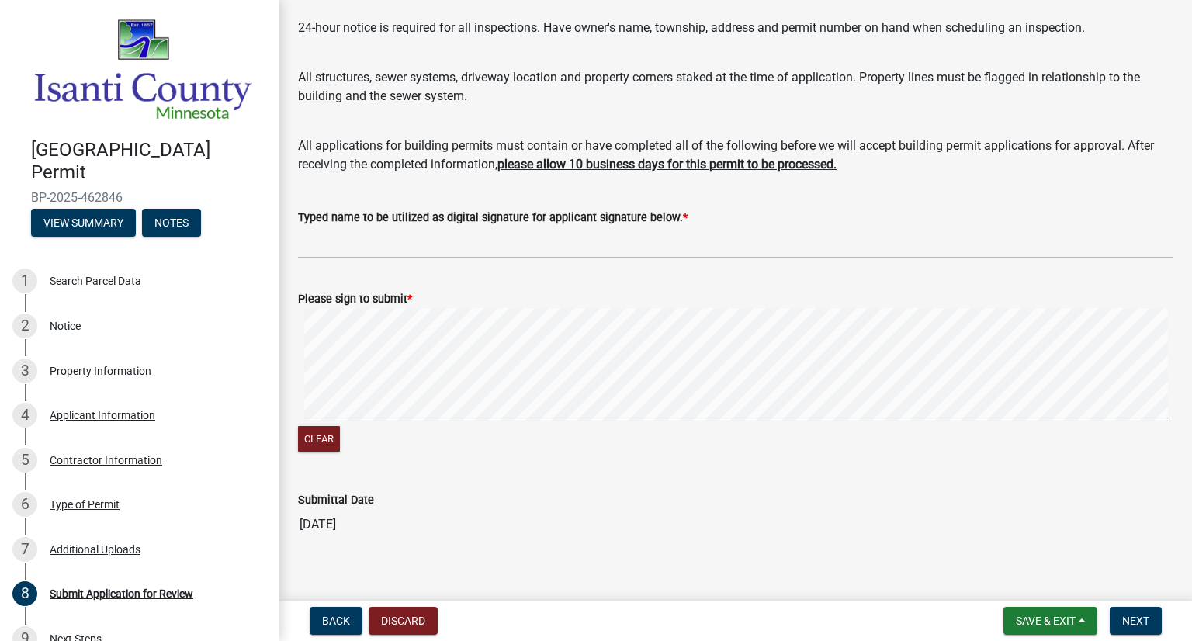
scroll to position [180, 0]
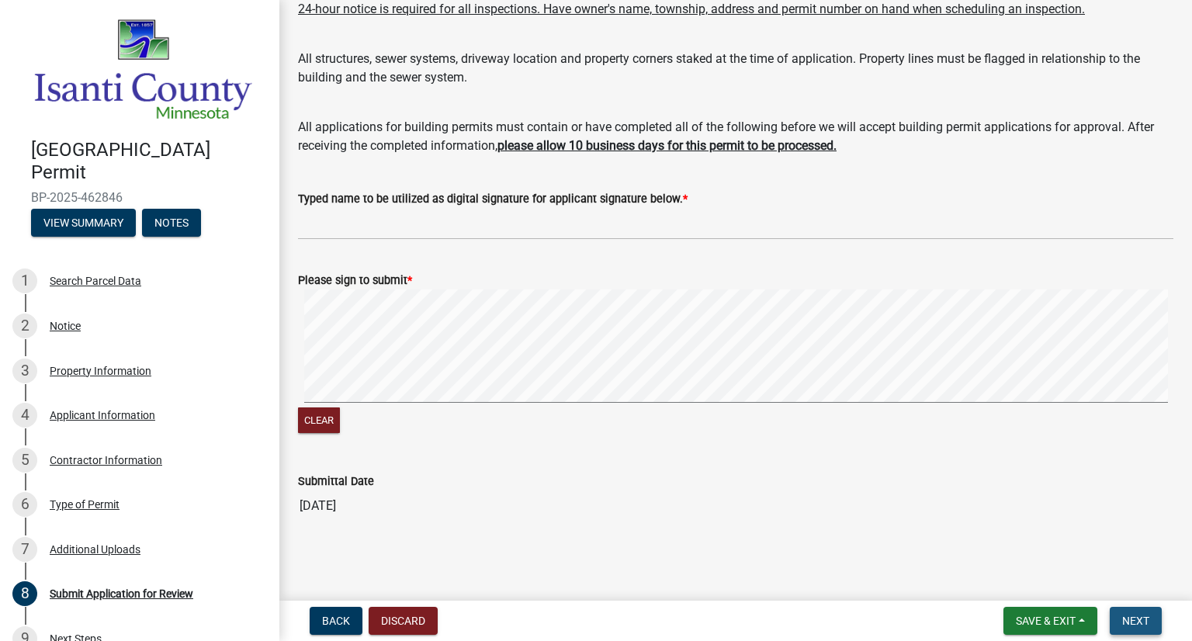
click at [1134, 620] on span "Next" at bounding box center [1135, 621] width 27 height 12
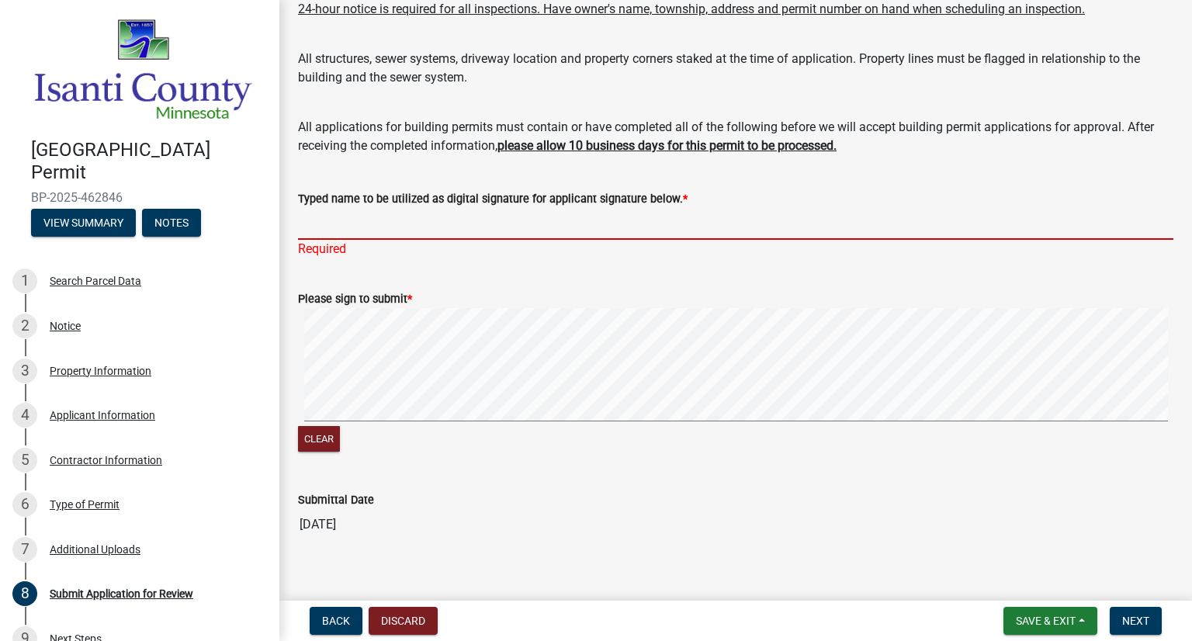
click at [457, 231] on input "Typed name to be utilized as digital signature for applicant signature below. *" at bounding box center [736, 224] width 876 height 32
click at [457, 231] on input "Jer" at bounding box center [736, 224] width 876 height 32
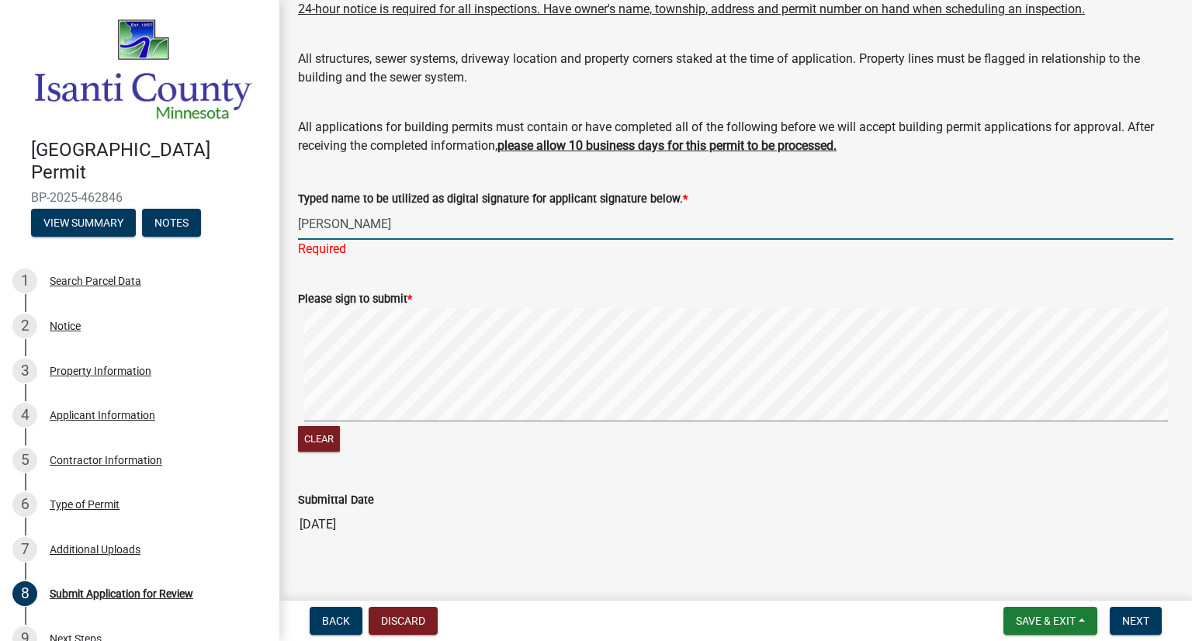
type input "[PERSON_NAME]"
click at [1131, 619] on span "Next" at bounding box center [1135, 621] width 27 height 12
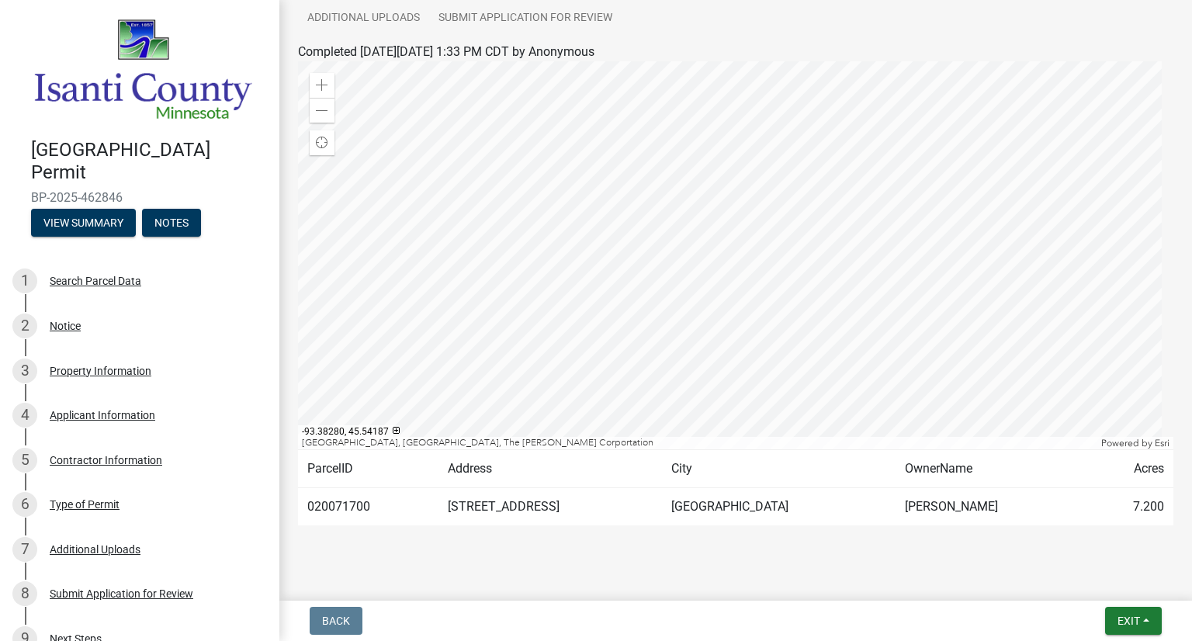
scroll to position [196, 0]
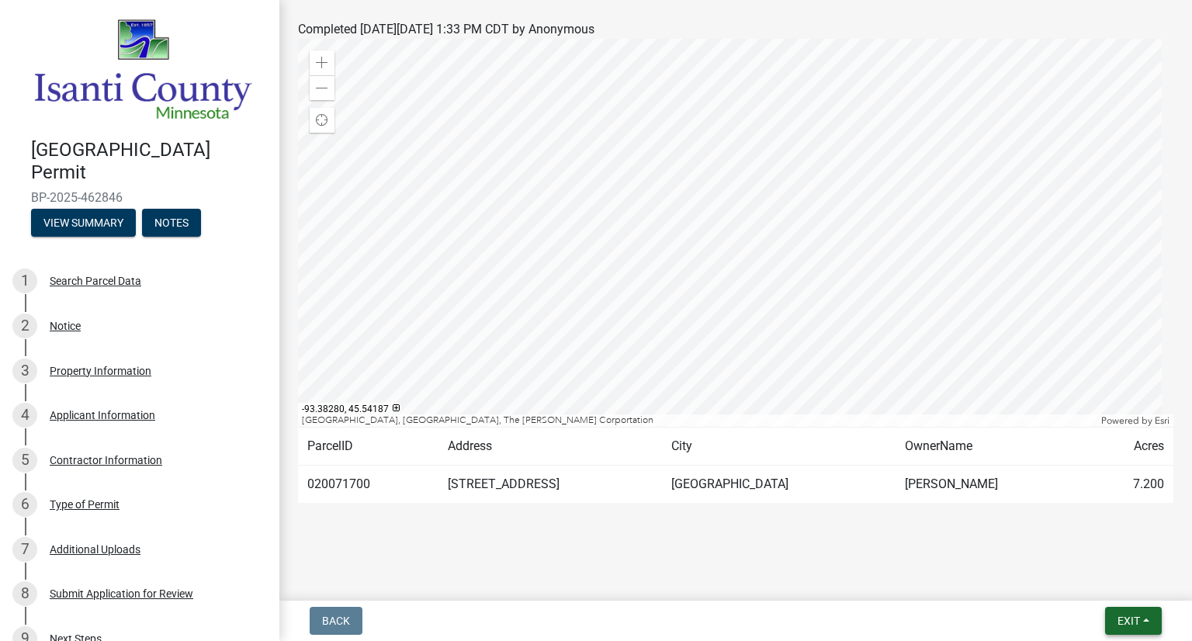
click at [1141, 615] on button "Exit" at bounding box center [1133, 621] width 57 height 28
click at [1102, 542] on button "Save" at bounding box center [1101, 543] width 124 height 37
click at [86, 209] on button "View Summary" at bounding box center [83, 223] width 105 height 28
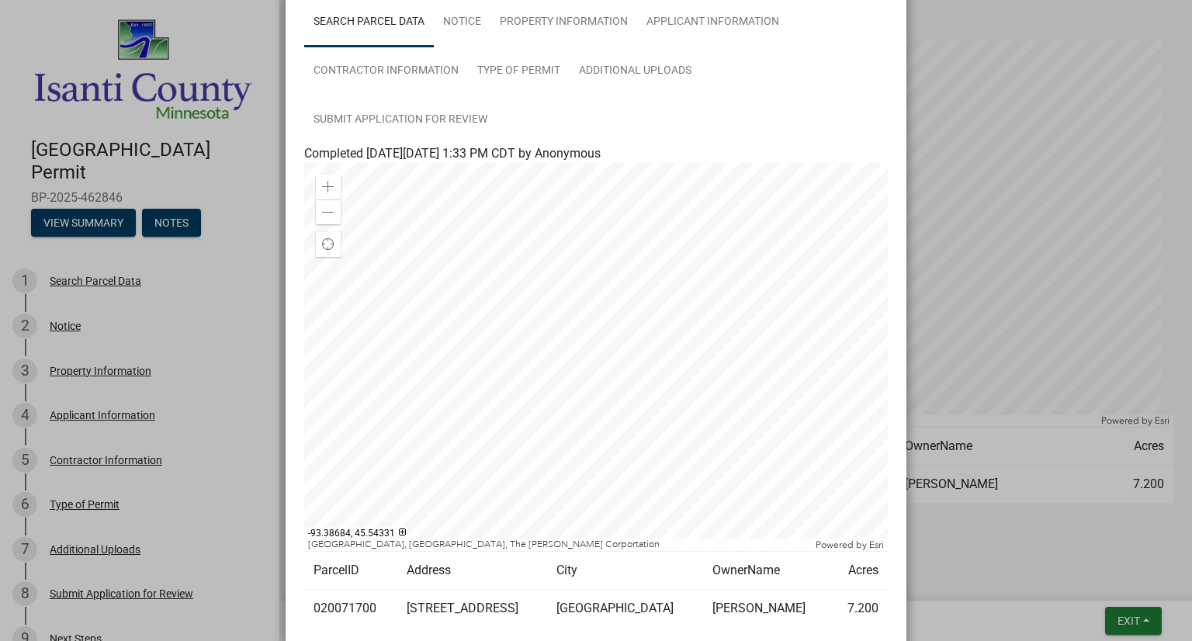
scroll to position [0, 0]
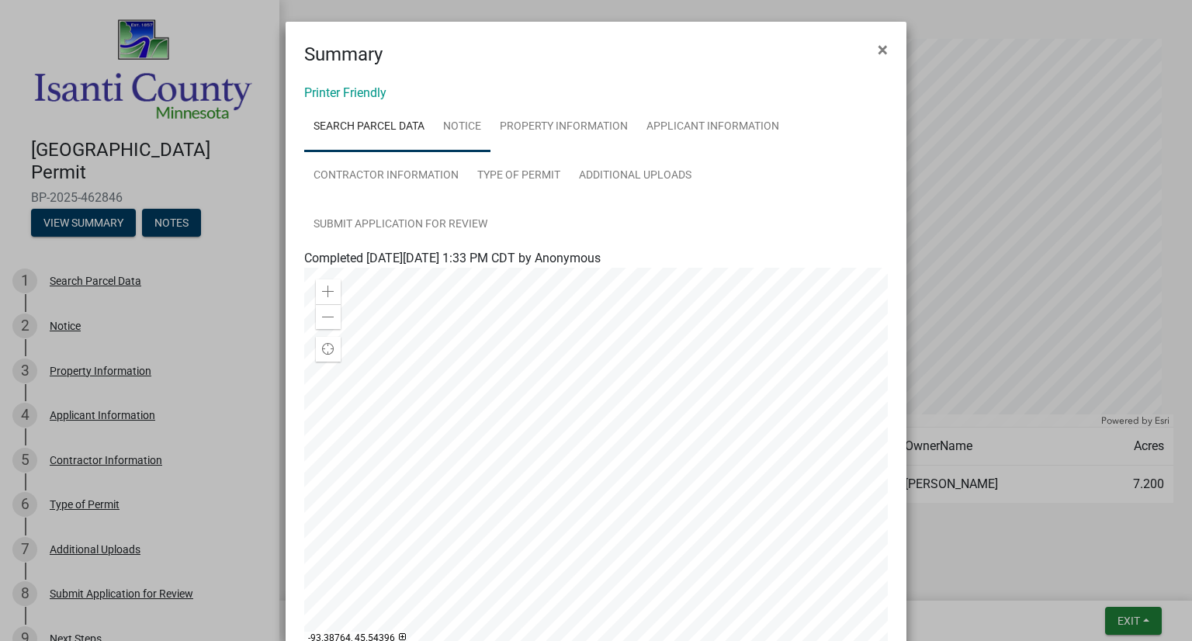
click at [459, 132] on link "Notice" at bounding box center [462, 127] width 57 height 50
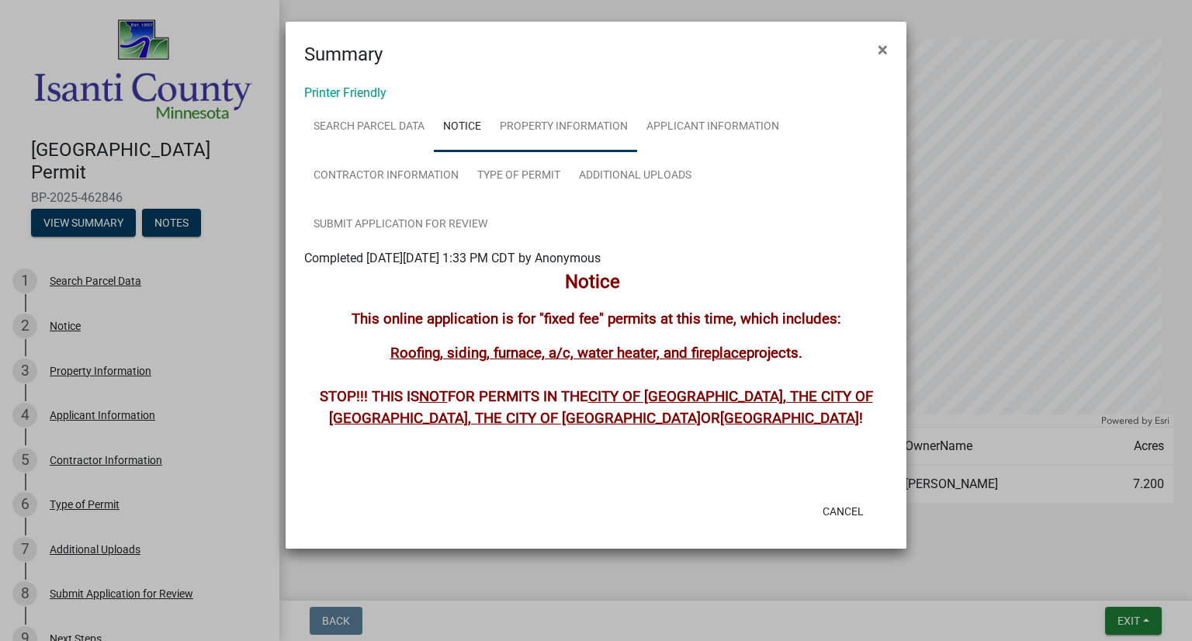
click at [532, 126] on link "Property Information" at bounding box center [564, 127] width 147 height 50
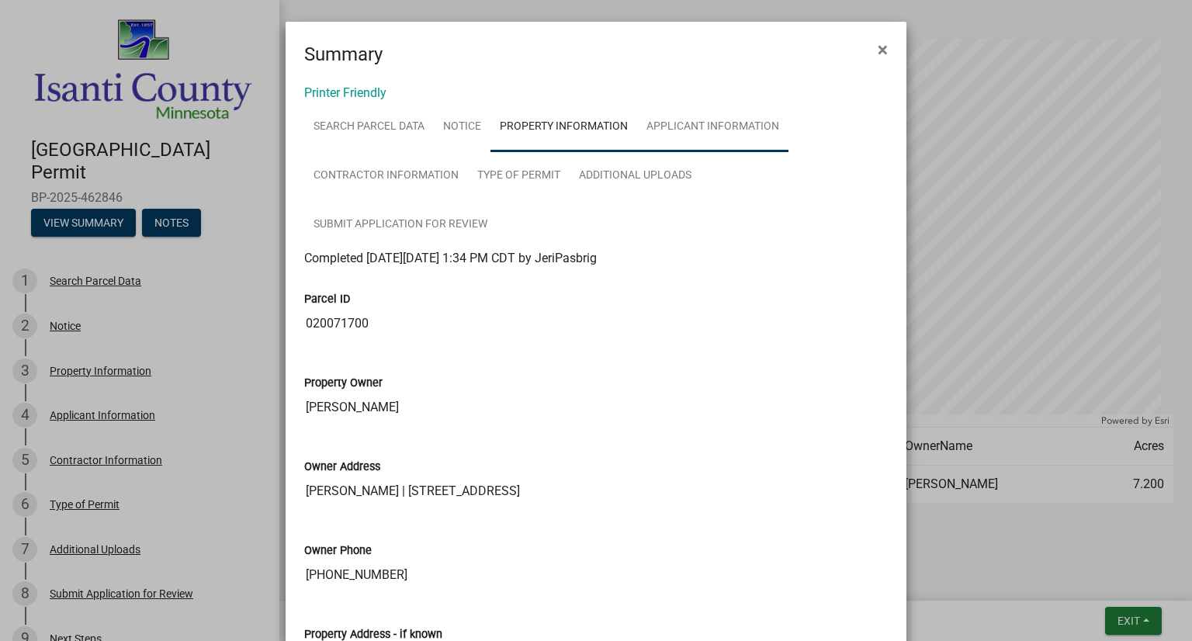
click at [676, 137] on link "Applicant Information" at bounding box center [712, 127] width 151 height 50
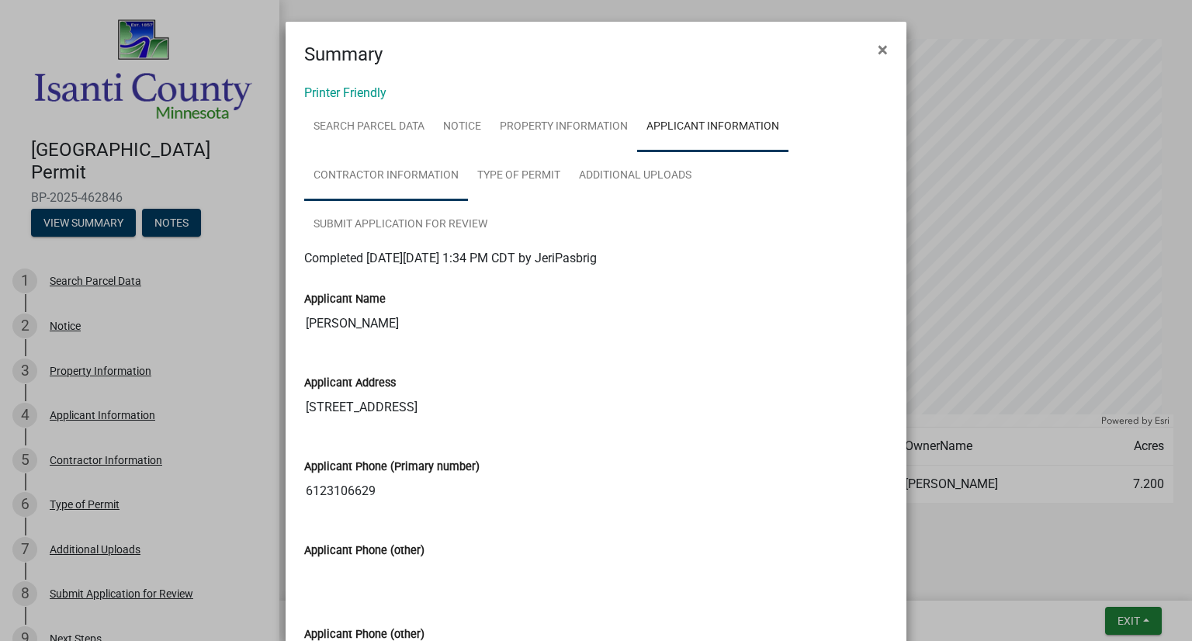
click at [389, 172] on link "Contractor Information" at bounding box center [386, 176] width 164 height 50
